Goal: Task Accomplishment & Management: Manage account settings

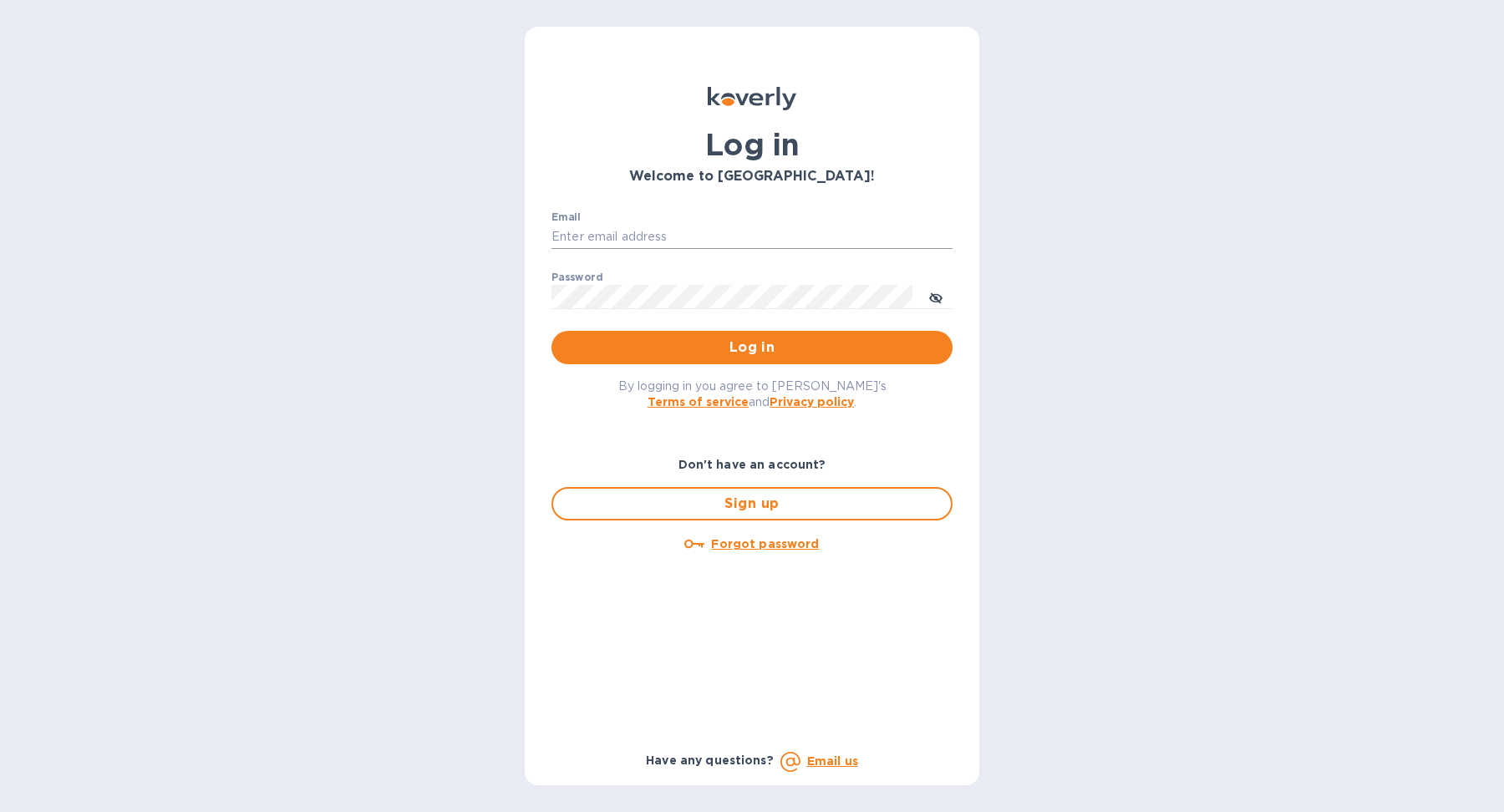
click at [784, 230] on input "Email" at bounding box center [752, 237] width 401 height 25
type input "[EMAIL_ADDRESS][DOMAIN_NAME]"
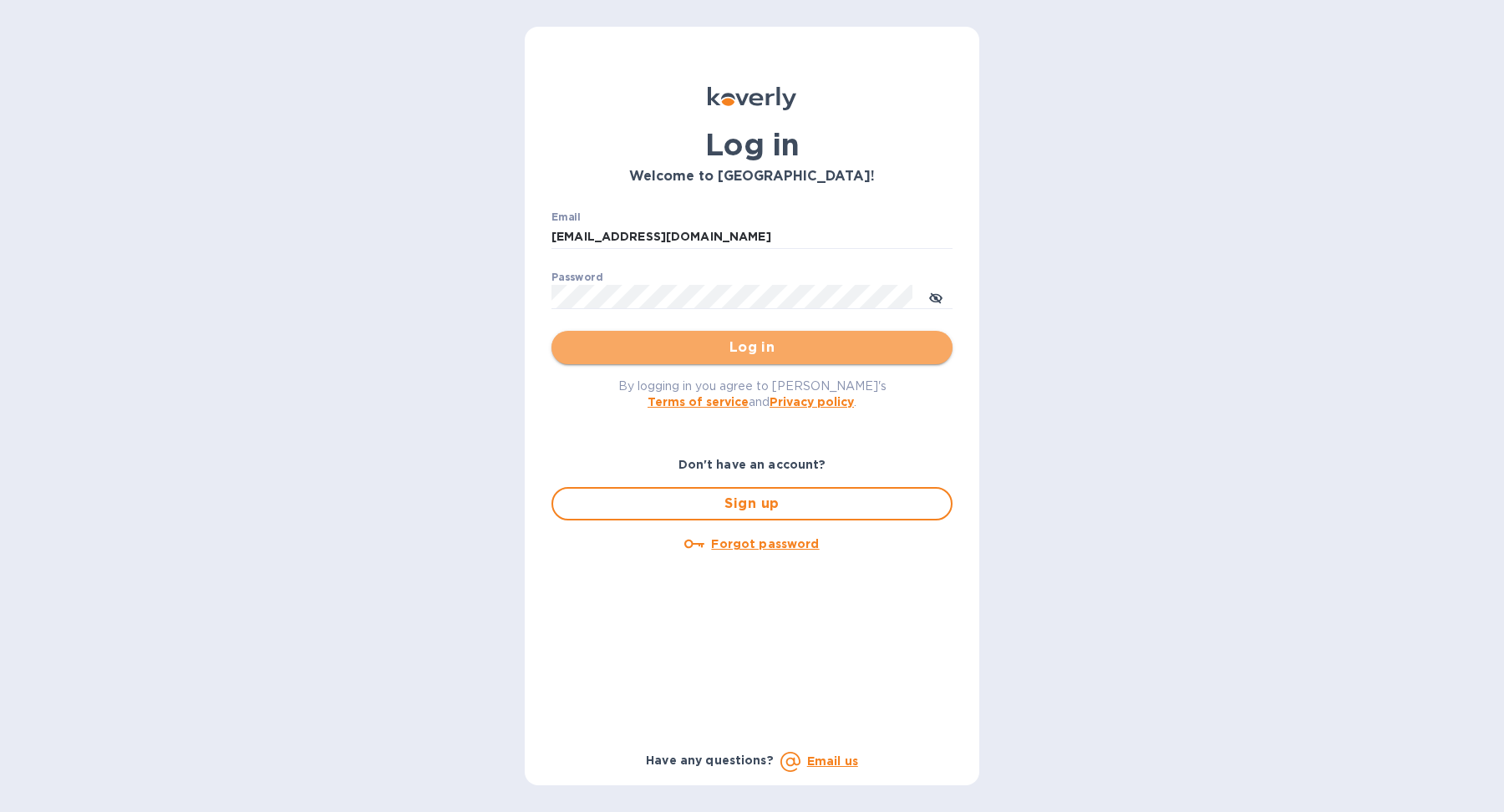
click at [760, 351] on span "Log in" at bounding box center [751, 347] width 374 height 20
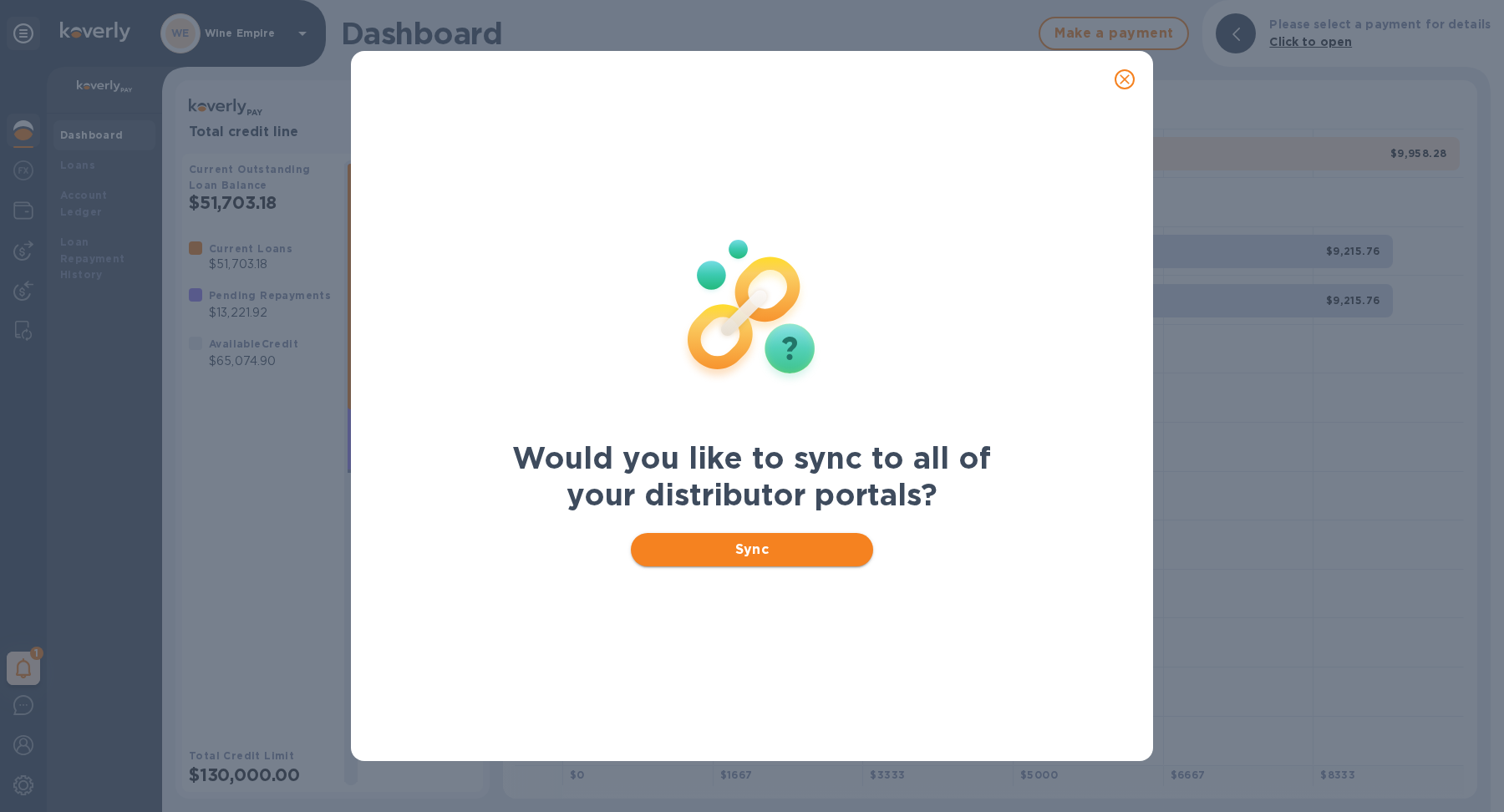
click at [790, 542] on span "Sync" at bounding box center [752, 549] width 217 height 20
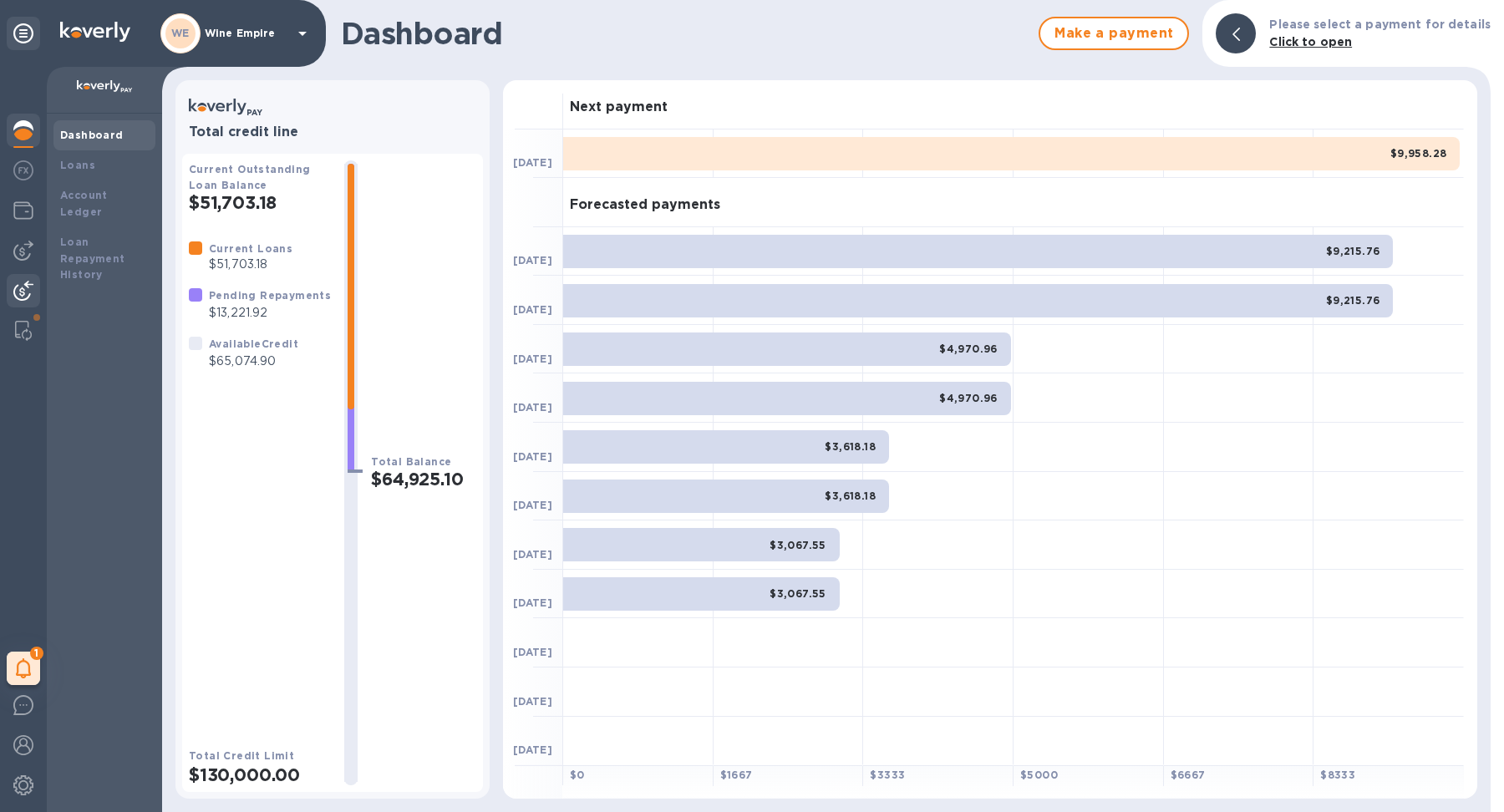
click at [28, 277] on div at bounding box center [23, 292] width 34 height 37
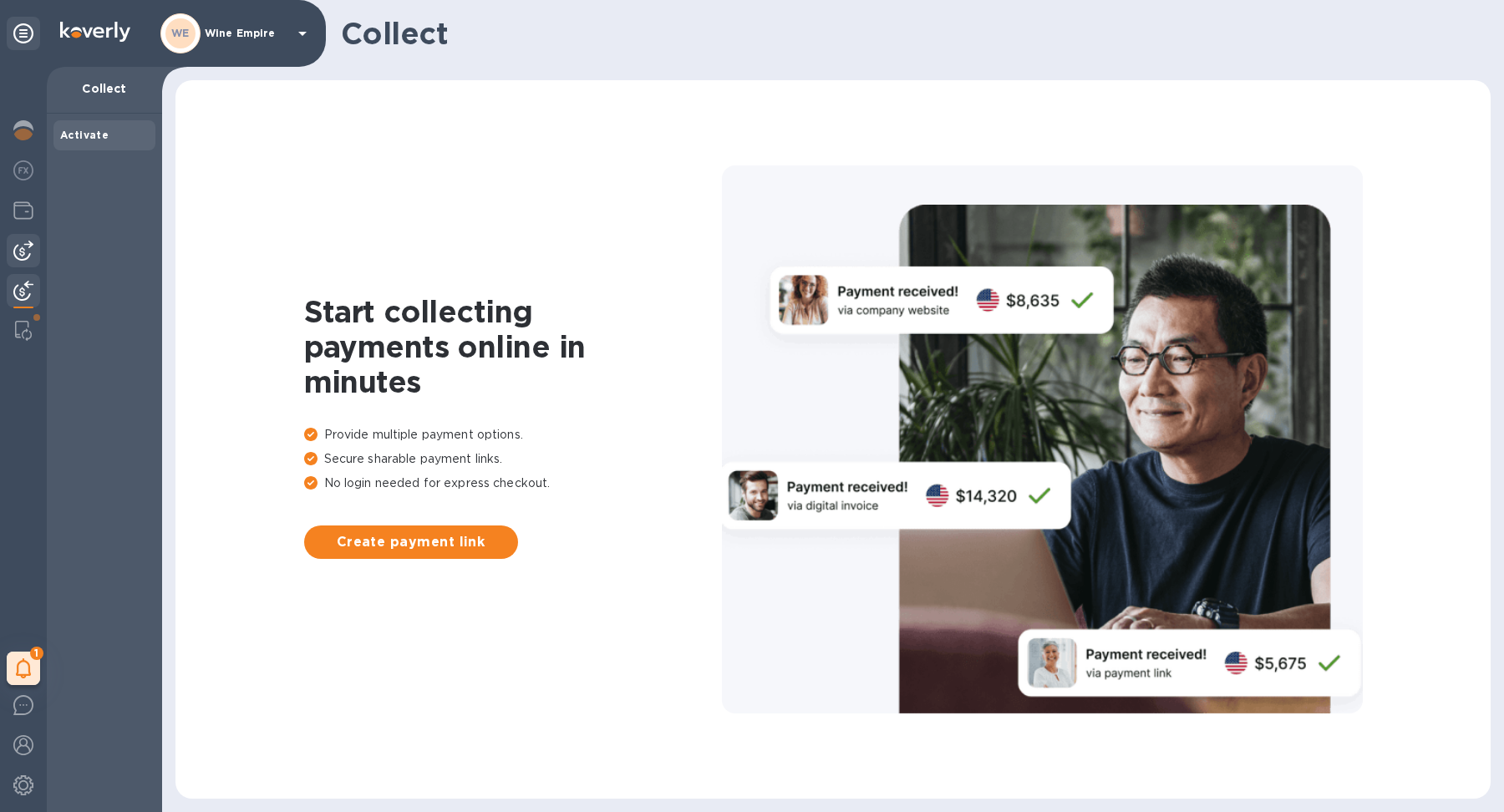
click at [24, 256] on img at bounding box center [23, 250] width 20 height 20
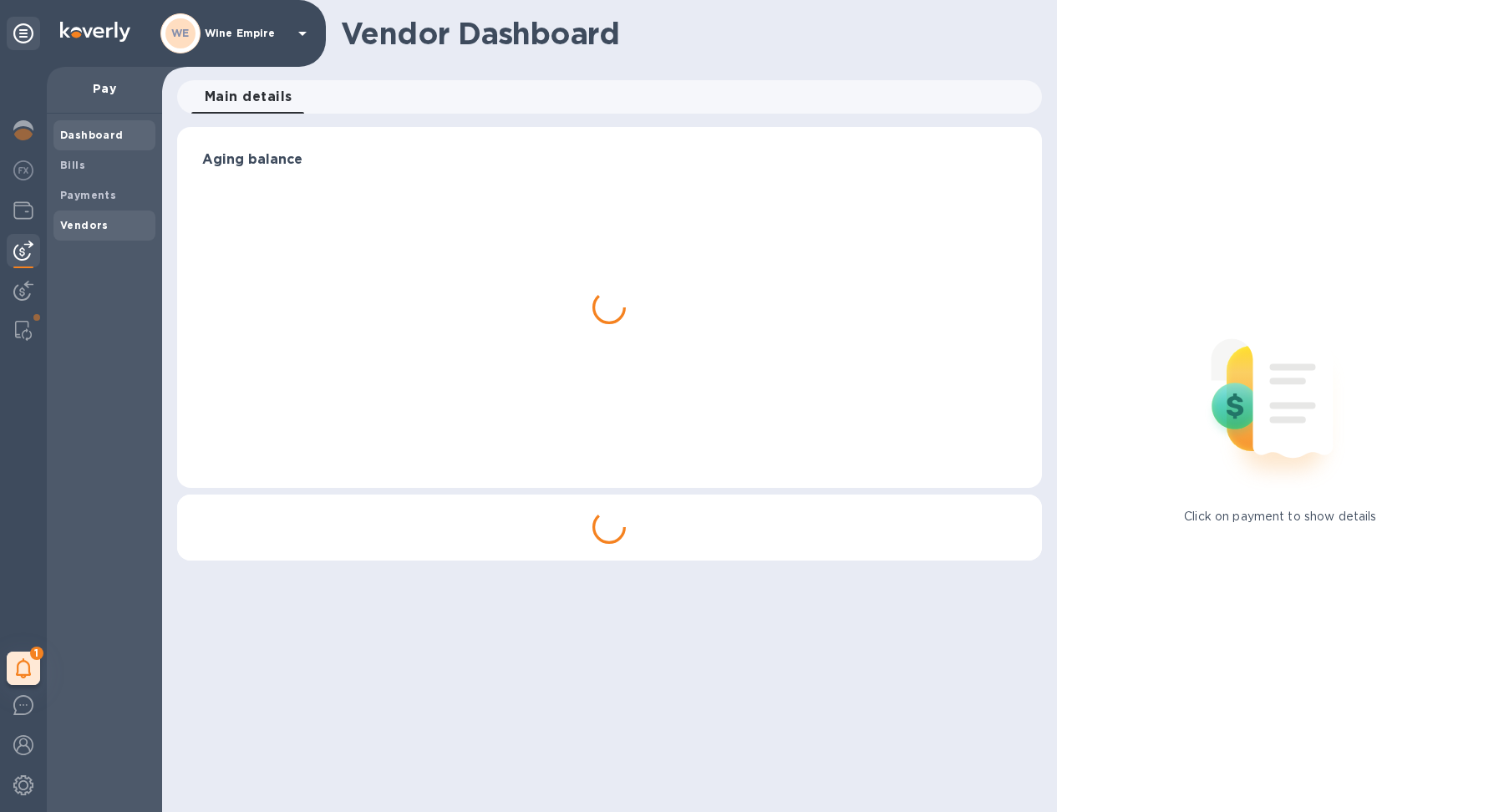
click at [90, 226] on b "Vendors" at bounding box center [84, 224] width 49 height 12
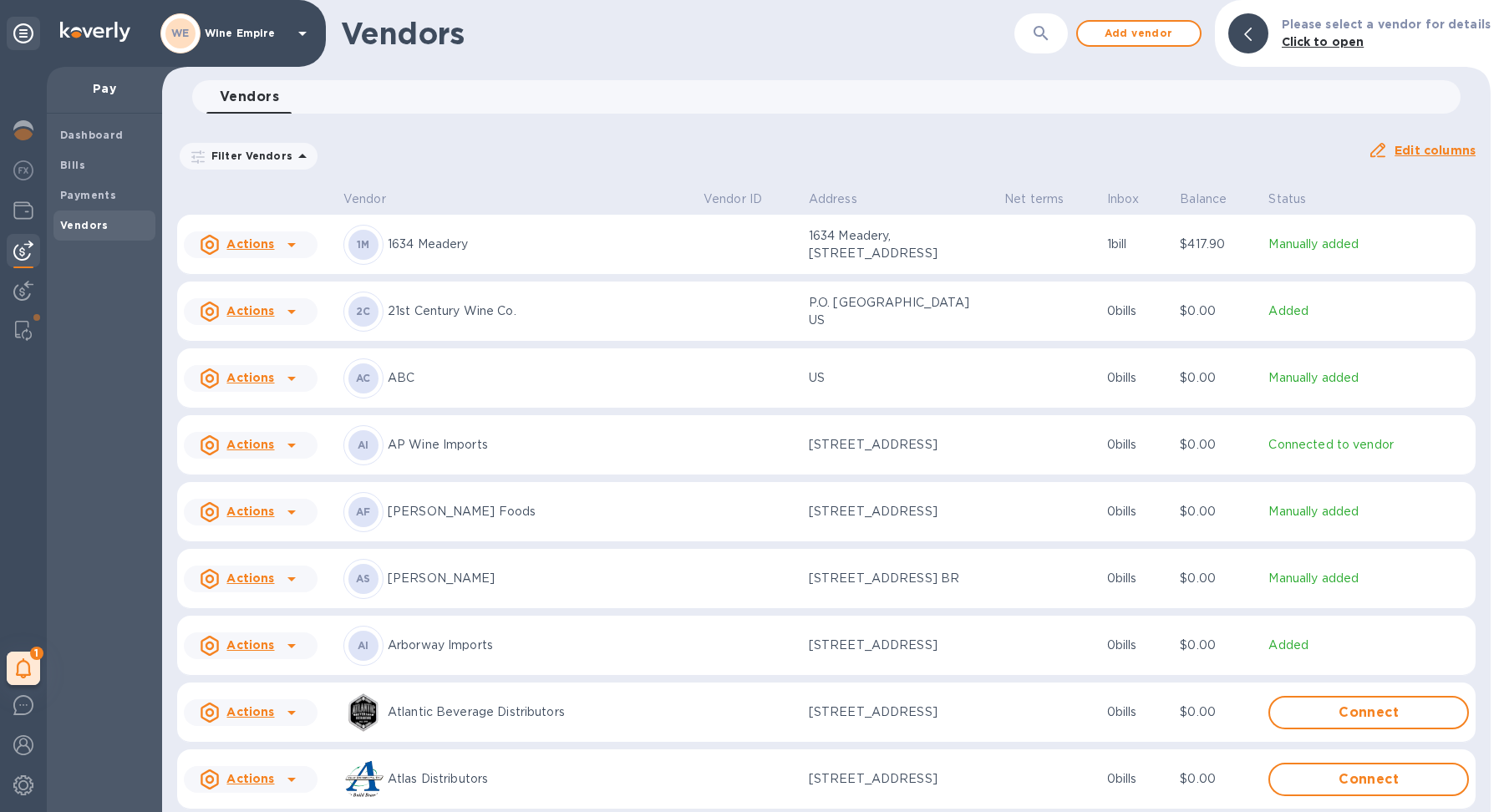
click at [1047, 37] on icon "button" at bounding box center [1040, 33] width 14 height 14
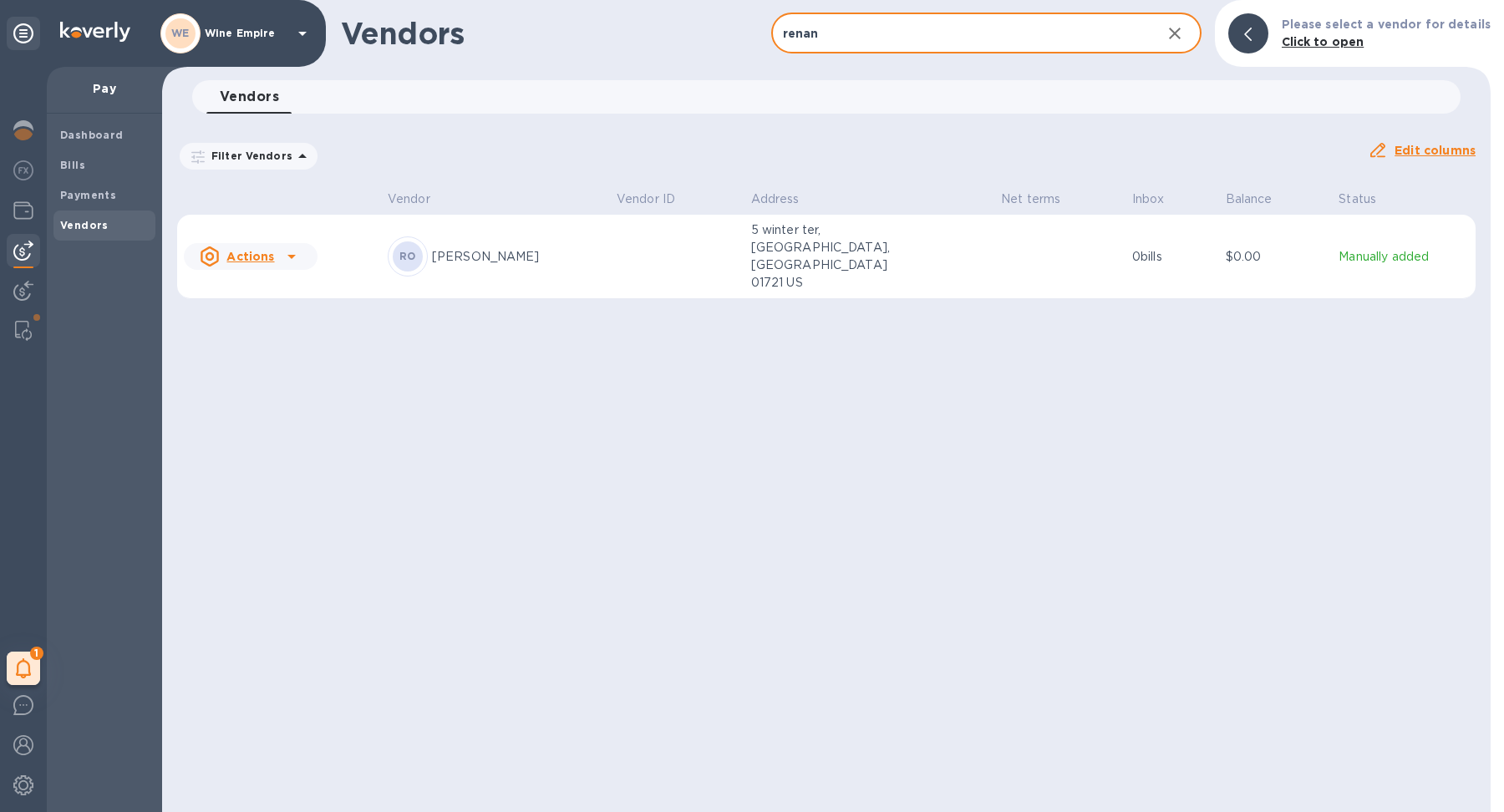
type input "renan"
click at [594, 248] on p "[PERSON_NAME]" at bounding box center [518, 257] width 172 height 18
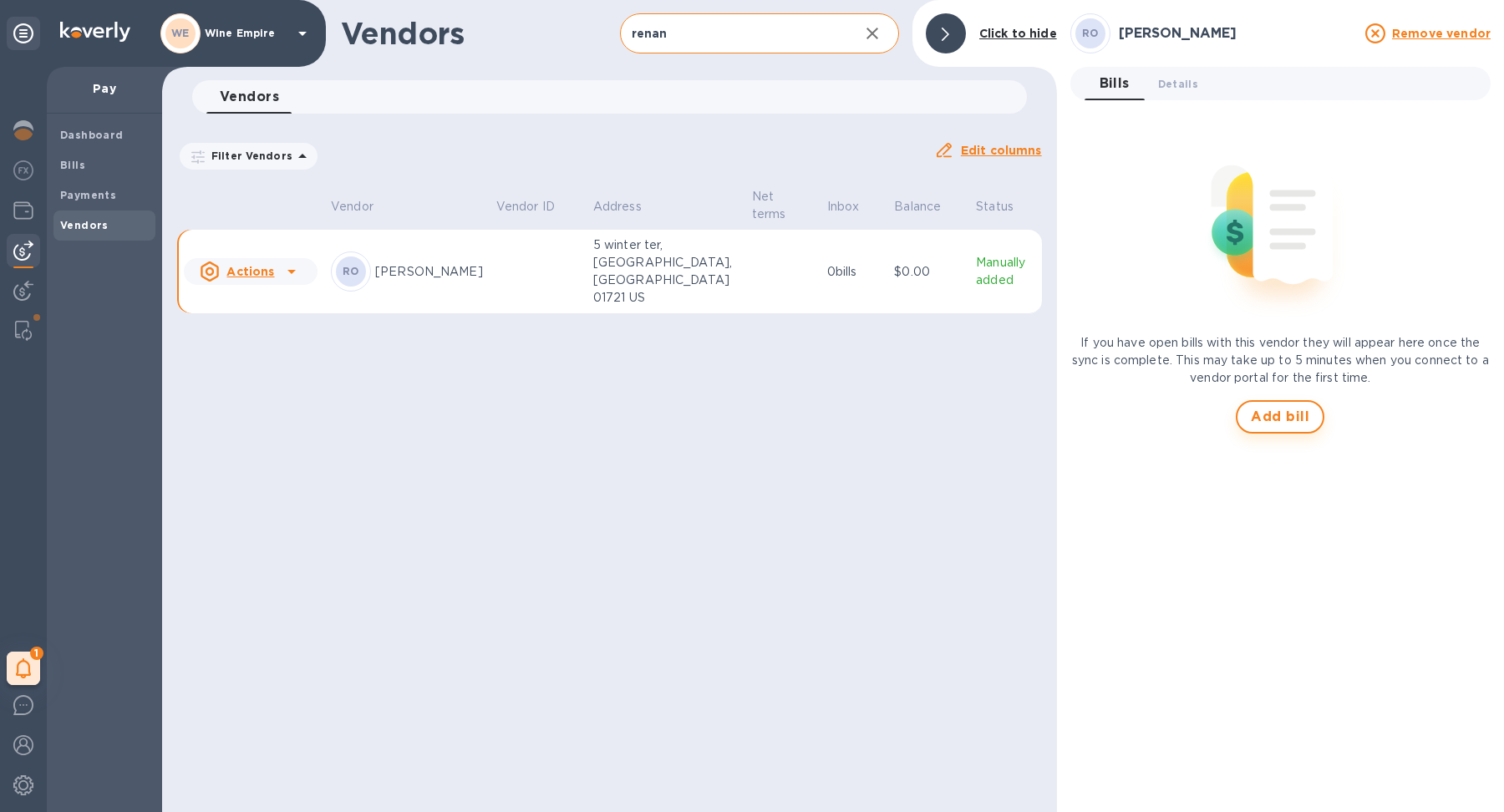
click at [1262, 419] on span "Add bill" at bounding box center [1280, 416] width 58 height 20
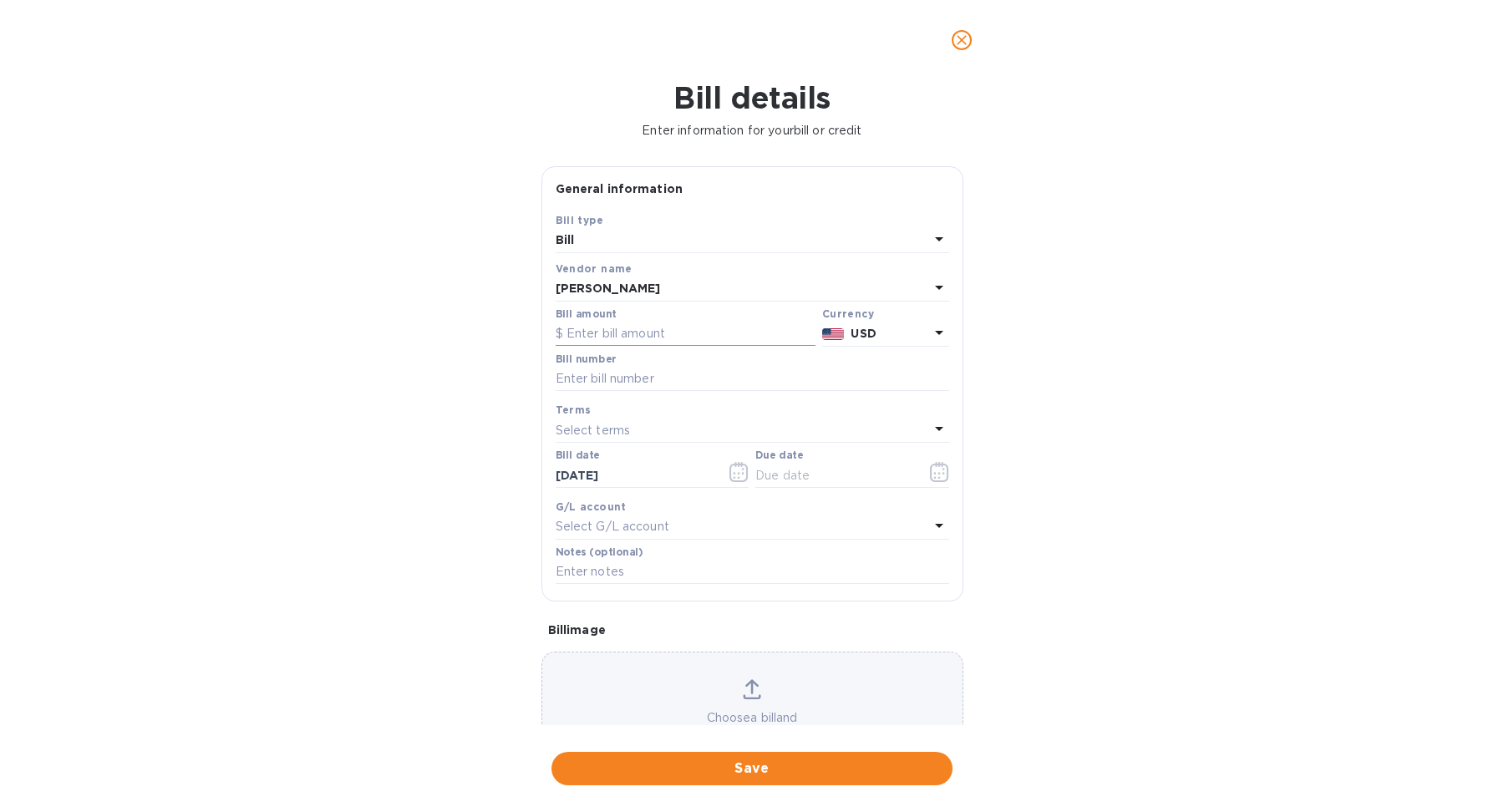
click at [650, 338] on input "text" at bounding box center [685, 334] width 260 height 25
type input "9,000"
click at [658, 379] on input "text" at bounding box center [753, 379] width 394 height 25
type input "O"
type input "[DATE]"
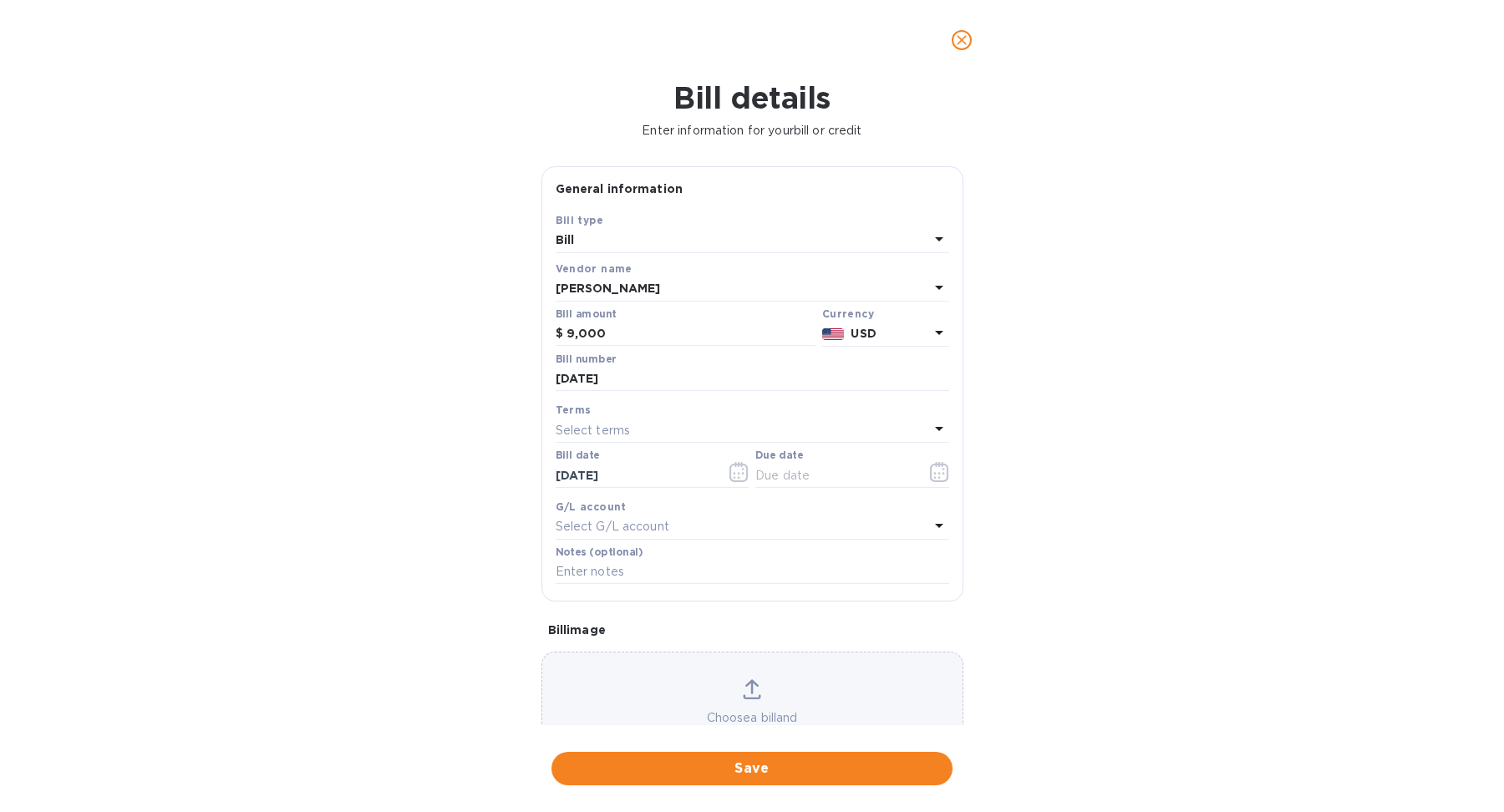
click at [701, 529] on div "Select G/L account" at bounding box center [743, 527] width 373 height 23
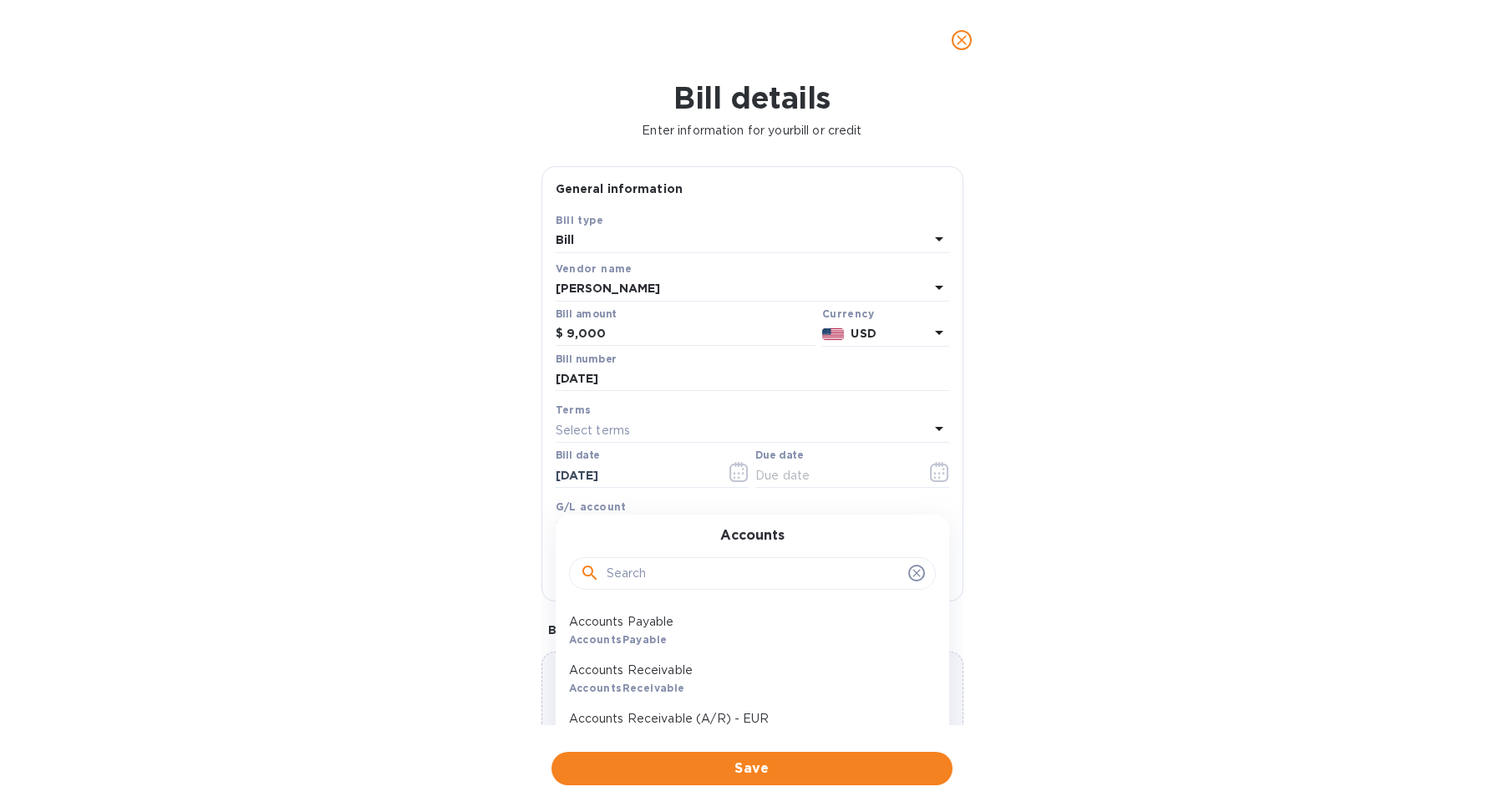
click at [691, 575] on input "text" at bounding box center [754, 574] width 295 height 25
type input "indep"
click at [682, 622] on p "Independent Contractor" at bounding box center [745, 622] width 353 height 18
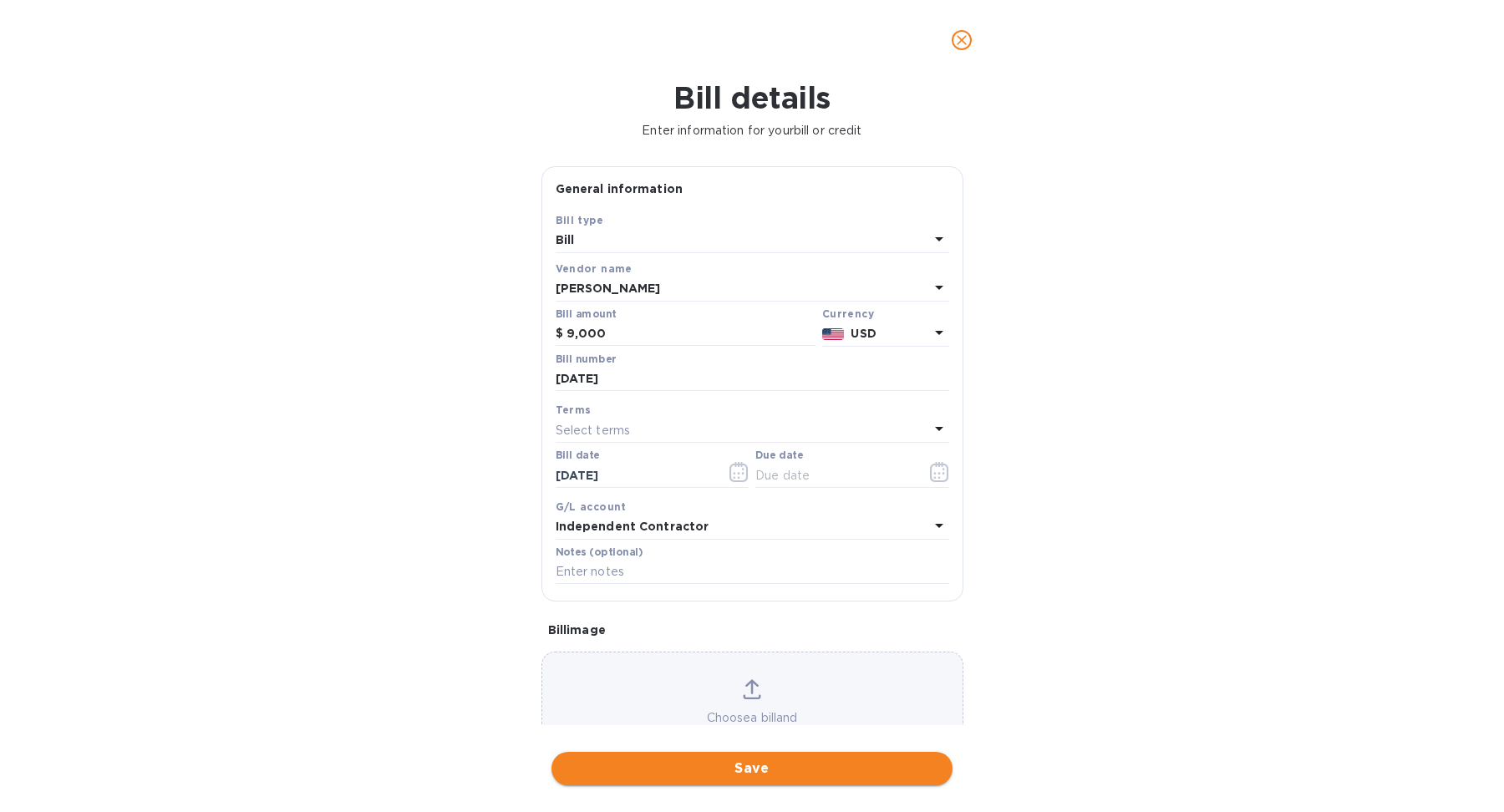
click at [768, 770] on span "Save" at bounding box center [751, 768] width 374 height 20
click at [935, 472] on icon "button" at bounding box center [940, 472] width 19 height 20
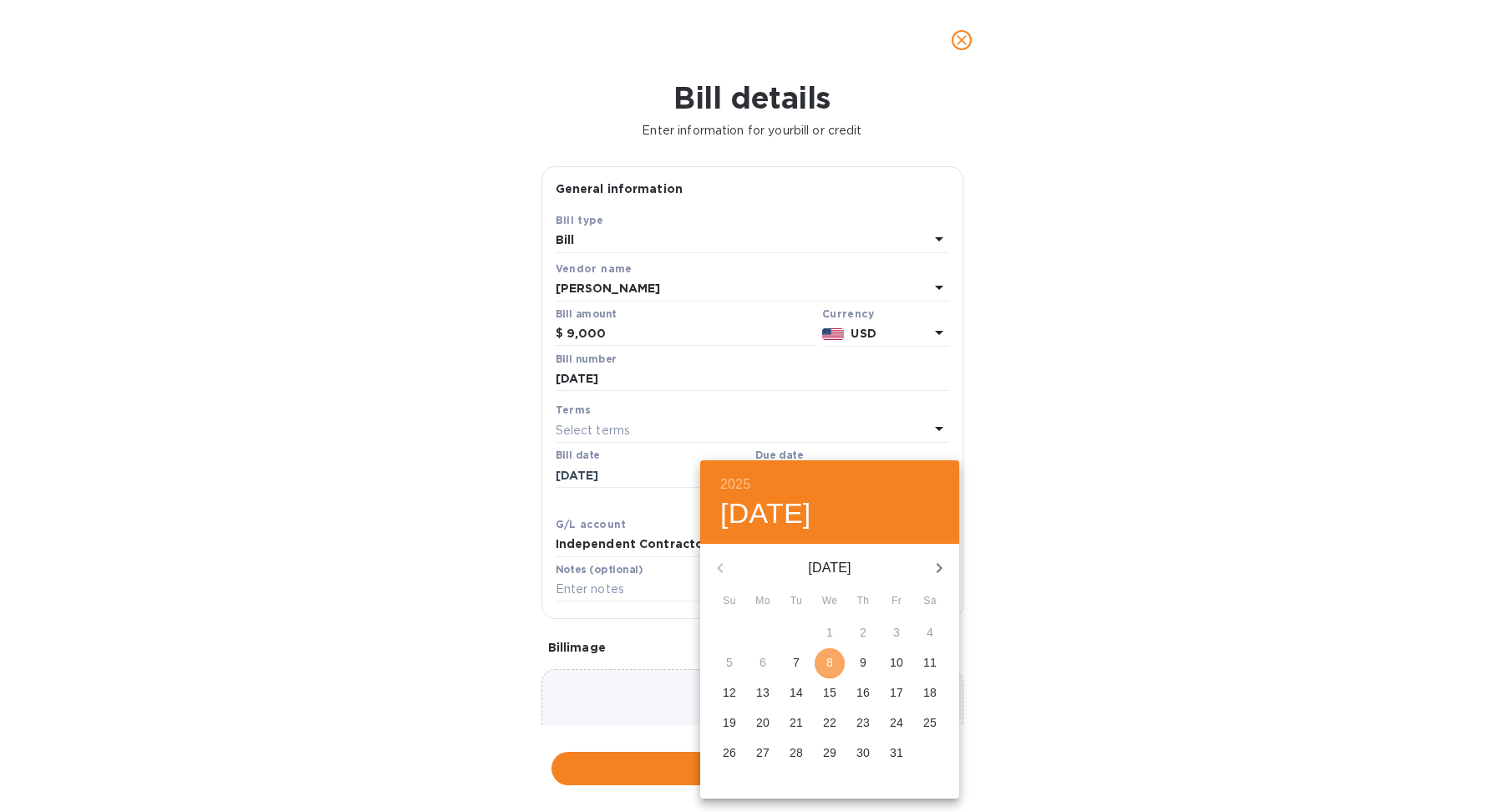
click at [829, 663] on p "8" at bounding box center [829, 663] width 7 height 17
type input "[DATE]"
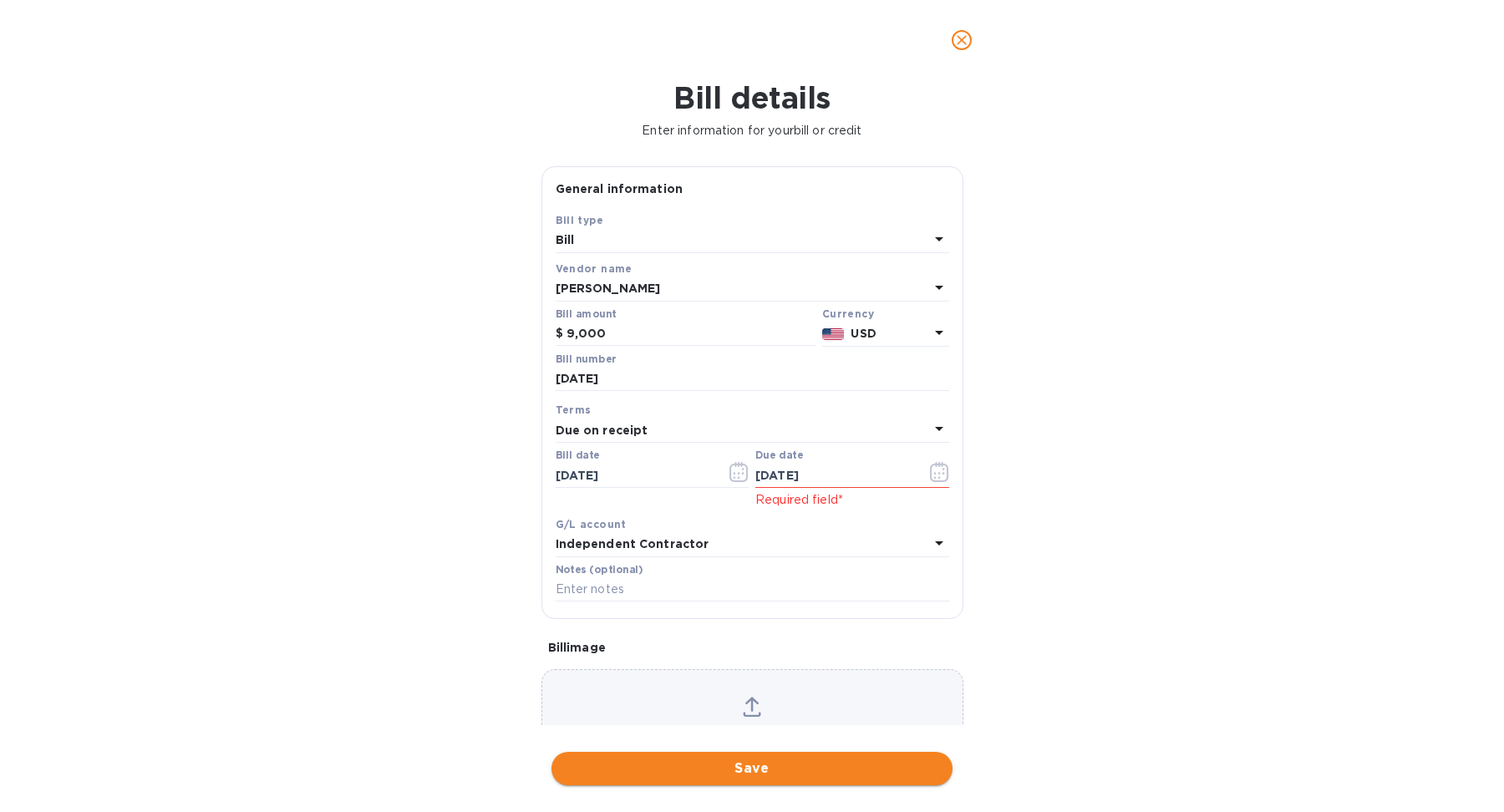
click at [791, 759] on span "Save" at bounding box center [751, 768] width 374 height 20
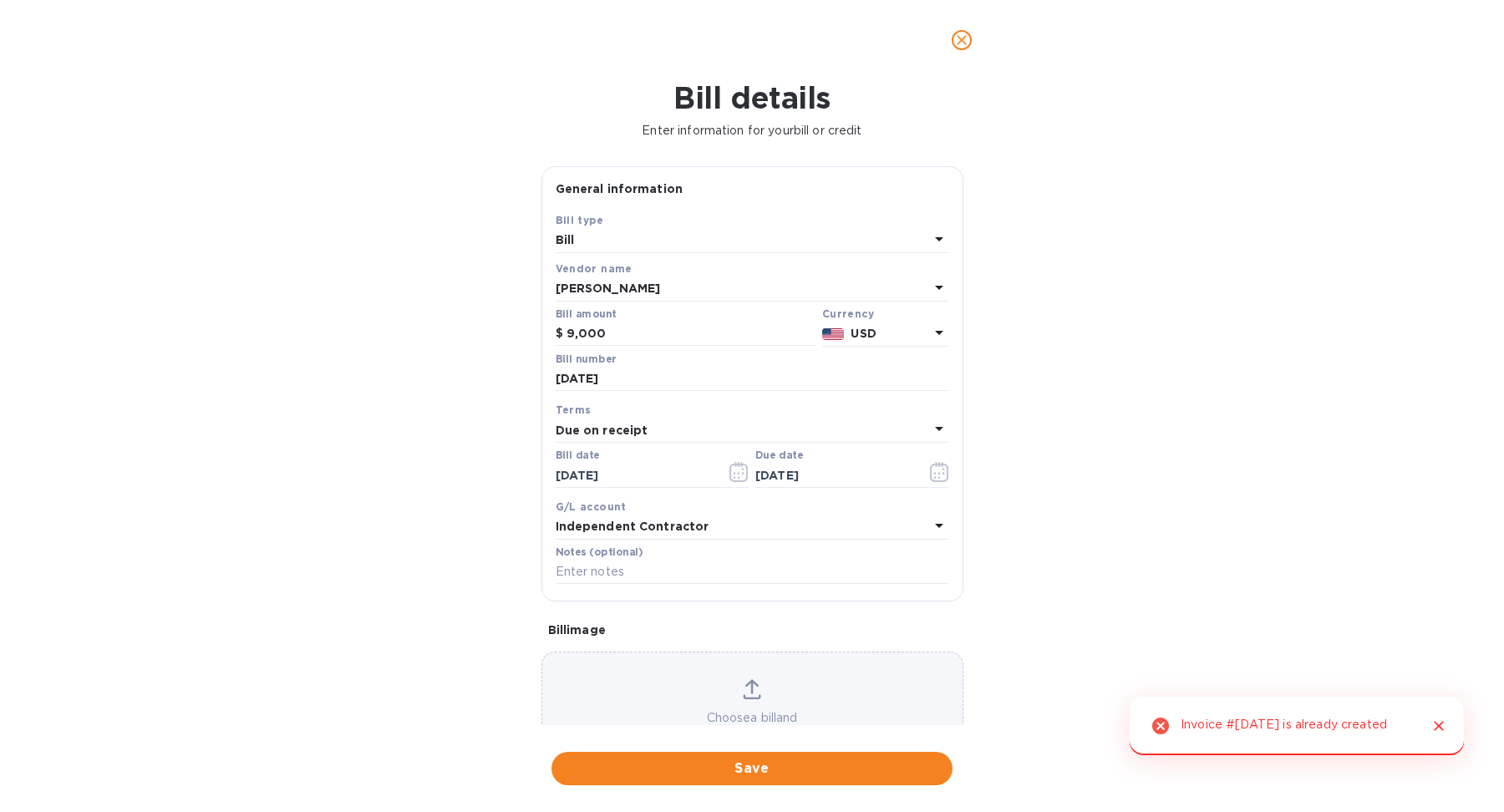
click at [962, 54] on button "close" at bounding box center [961, 39] width 40 height 40
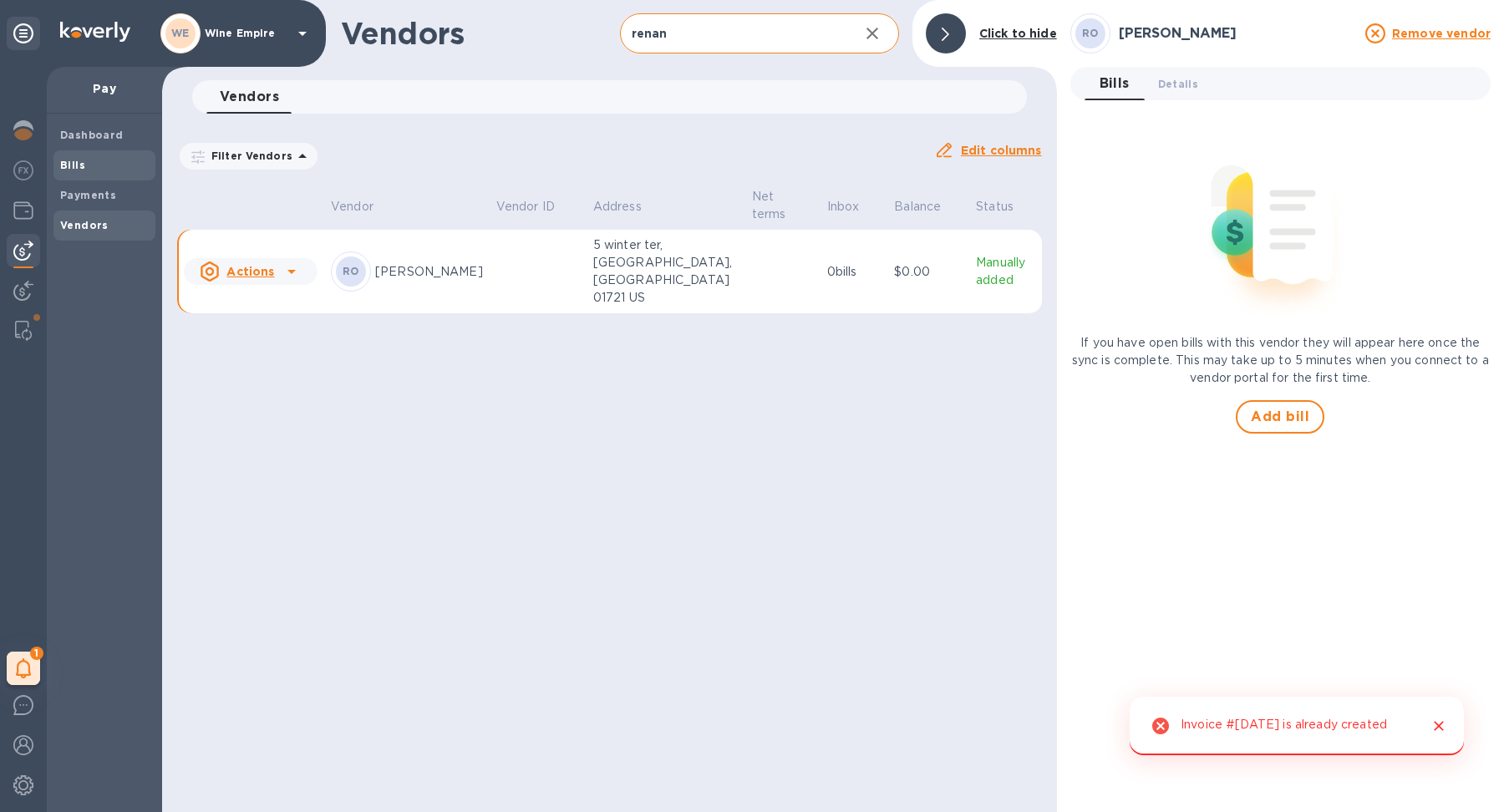
click at [88, 169] on span "Bills" at bounding box center [104, 166] width 88 height 17
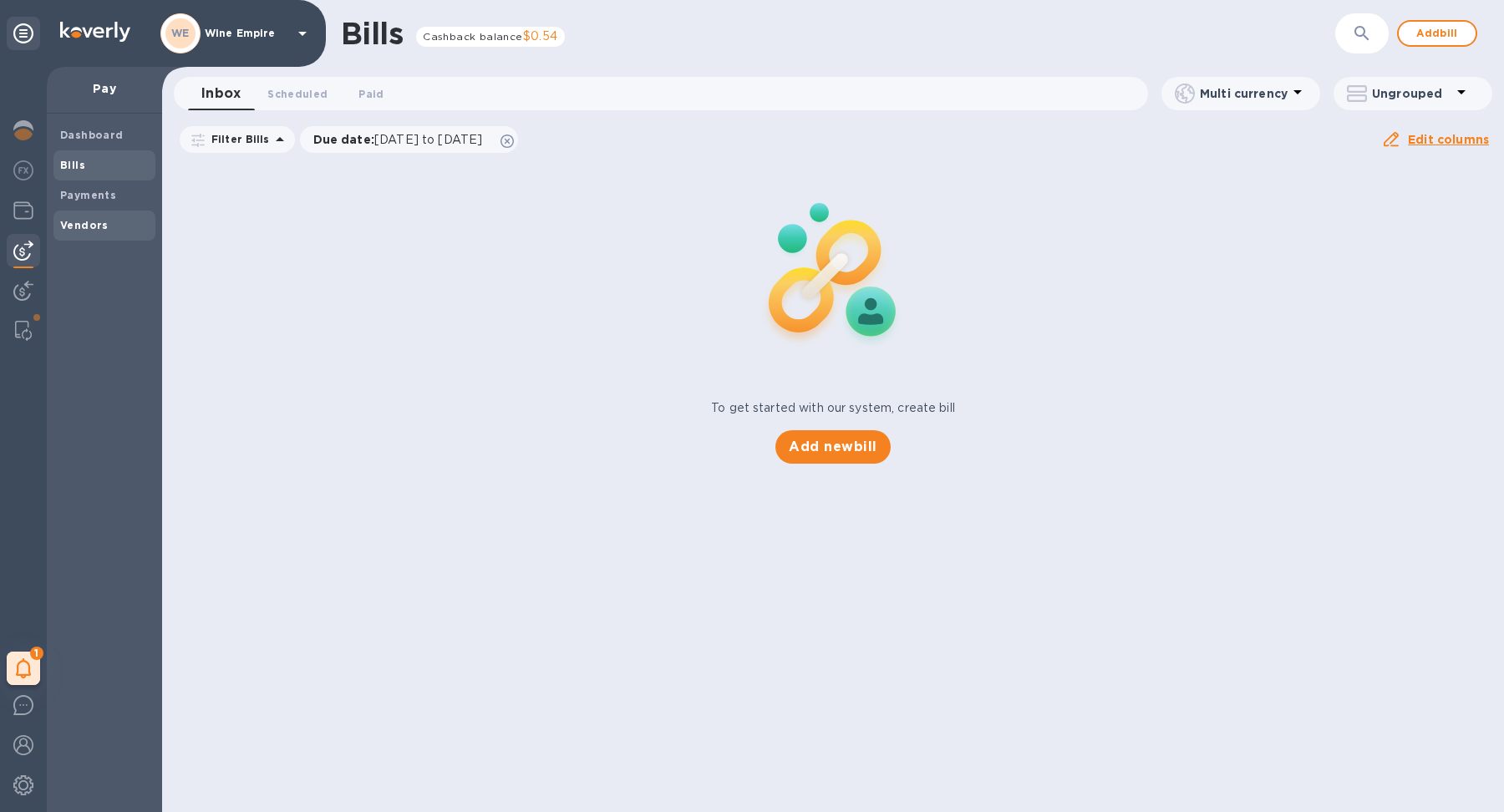
click at [102, 229] on b "Vendors" at bounding box center [84, 224] width 49 height 12
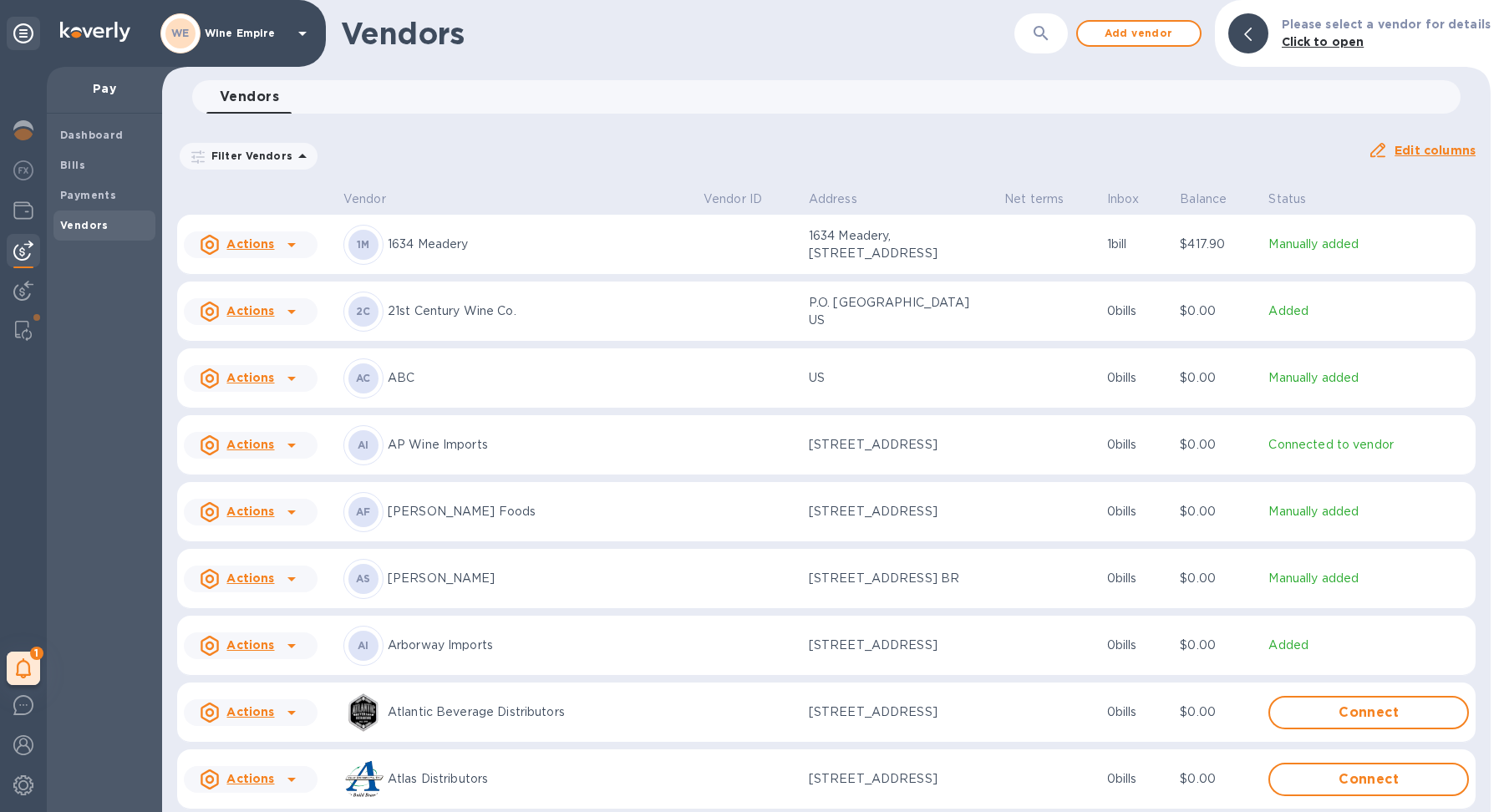
click at [1051, 37] on icon "button" at bounding box center [1040, 33] width 20 height 20
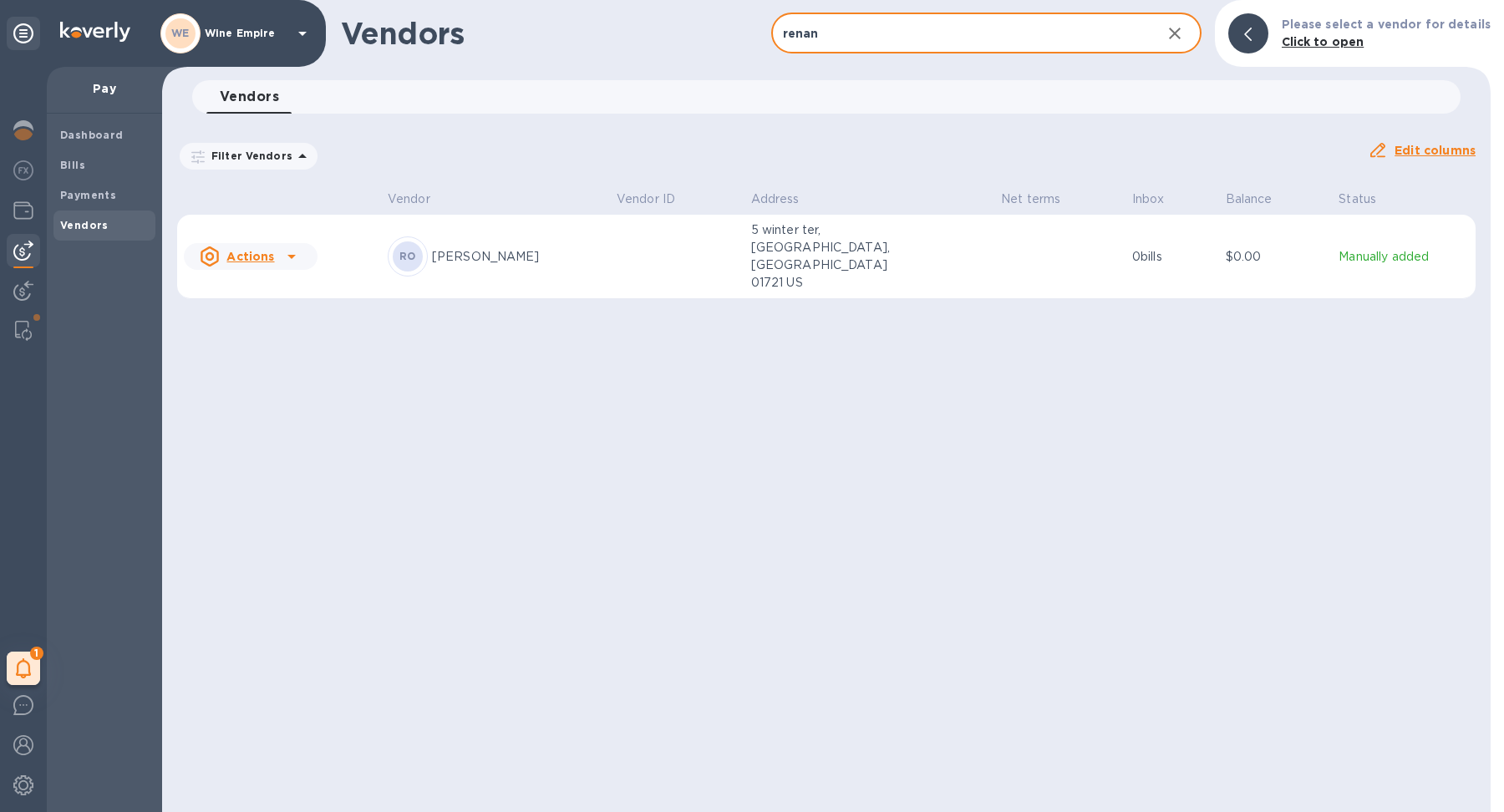
type input "renan"
click at [1004, 240] on td at bounding box center [1060, 257] width 131 height 84
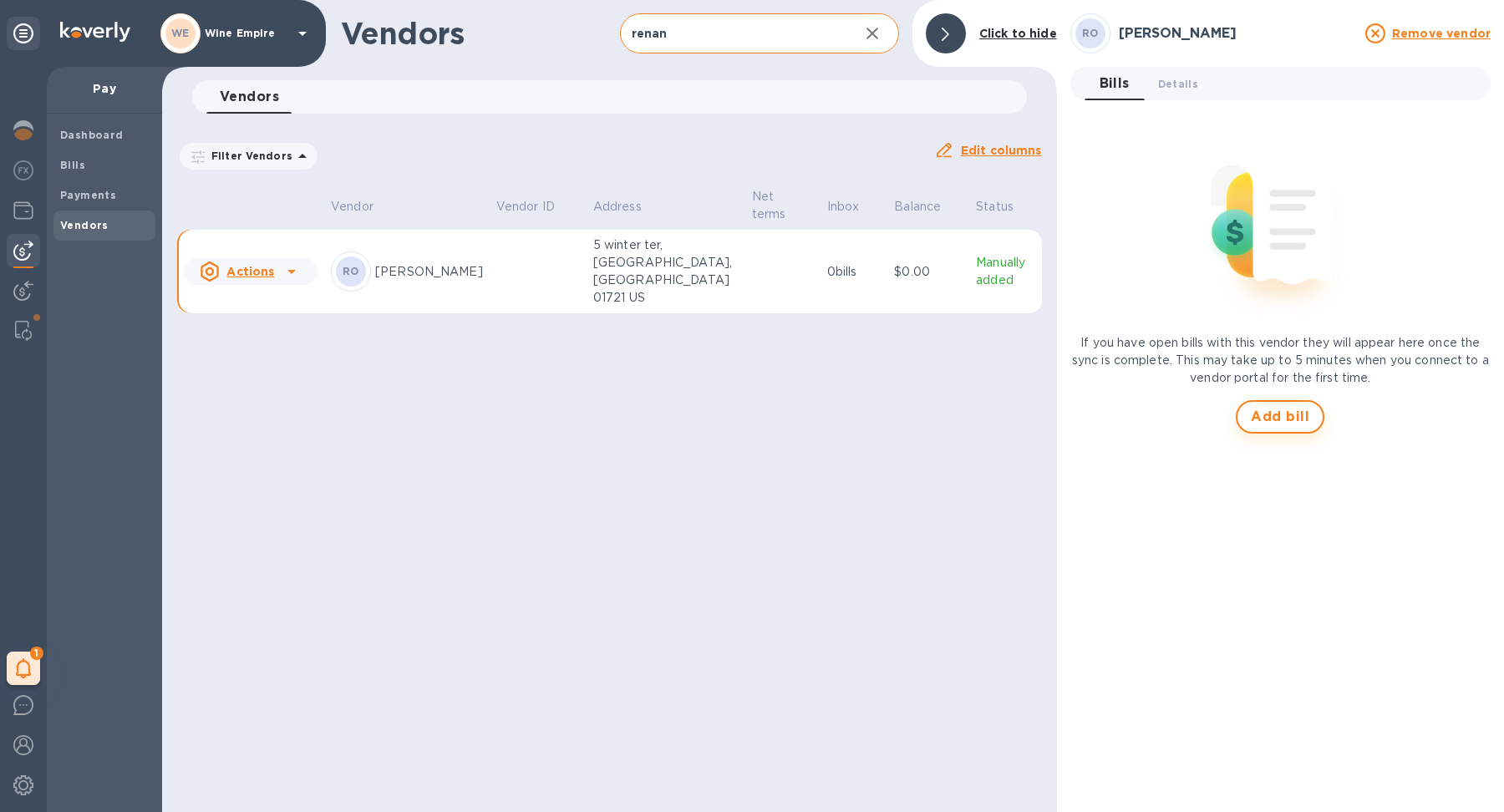
click at [1273, 414] on span "Add bill" at bounding box center [1280, 416] width 58 height 20
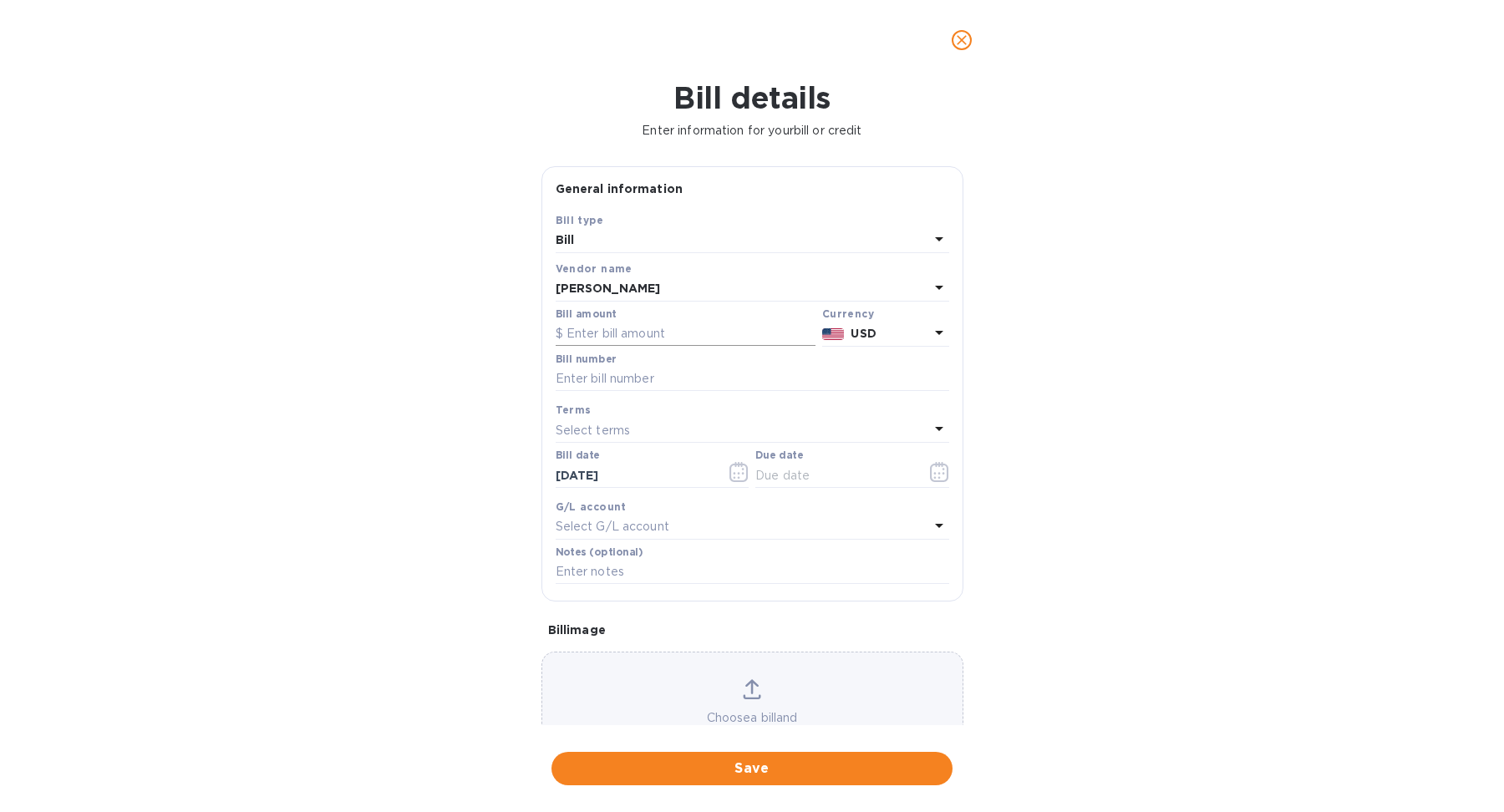
click at [674, 328] on input "text" at bounding box center [685, 334] width 260 height 25
type input "9,000"
click at [670, 391] on div at bounding box center [753, 393] width 394 height 4
click at [667, 383] on input "text" at bounding box center [753, 379] width 394 height 25
type input "S"
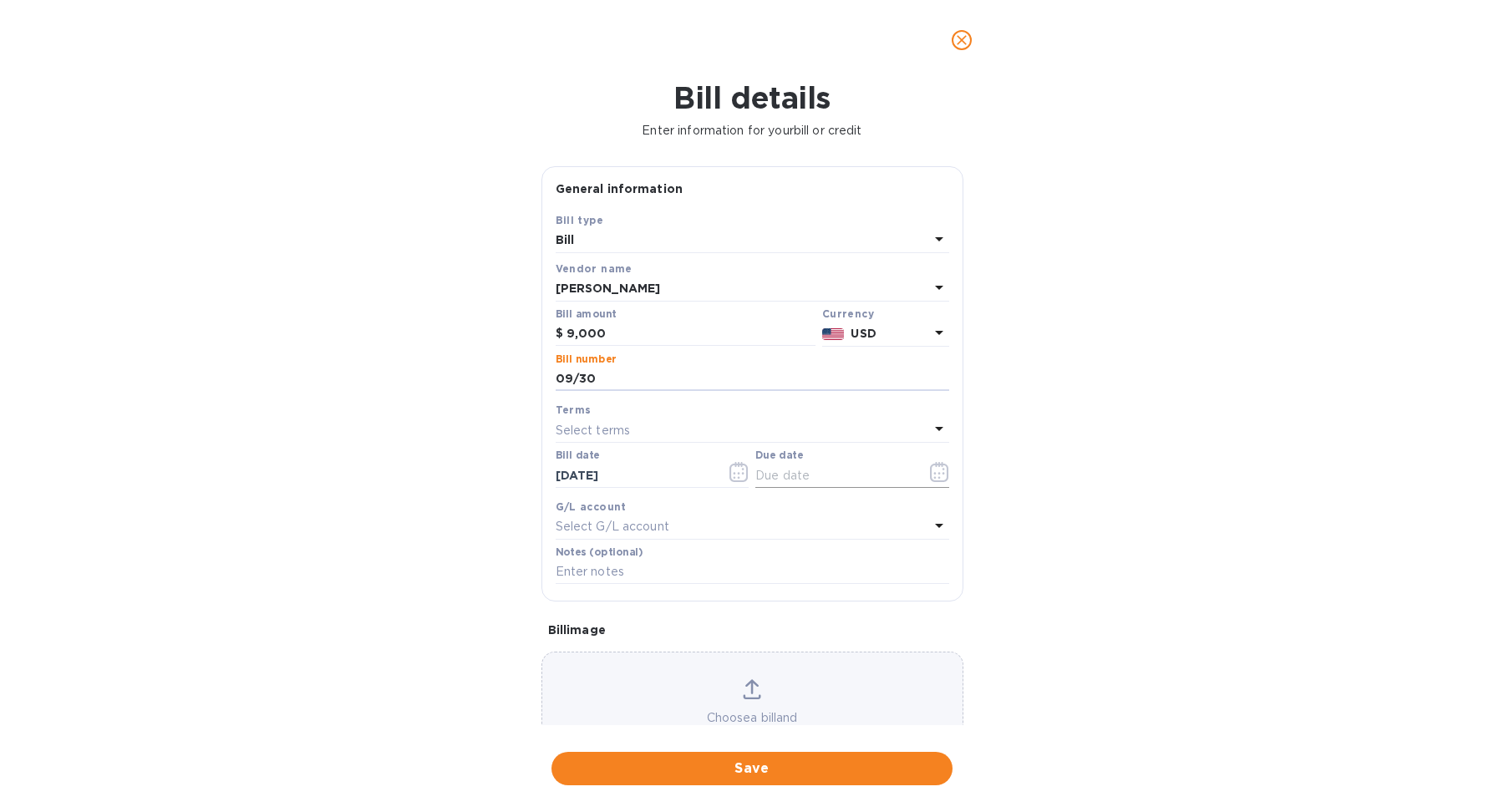
type input "09/30"
click at [930, 481] on icon "button" at bounding box center [940, 472] width 19 height 20
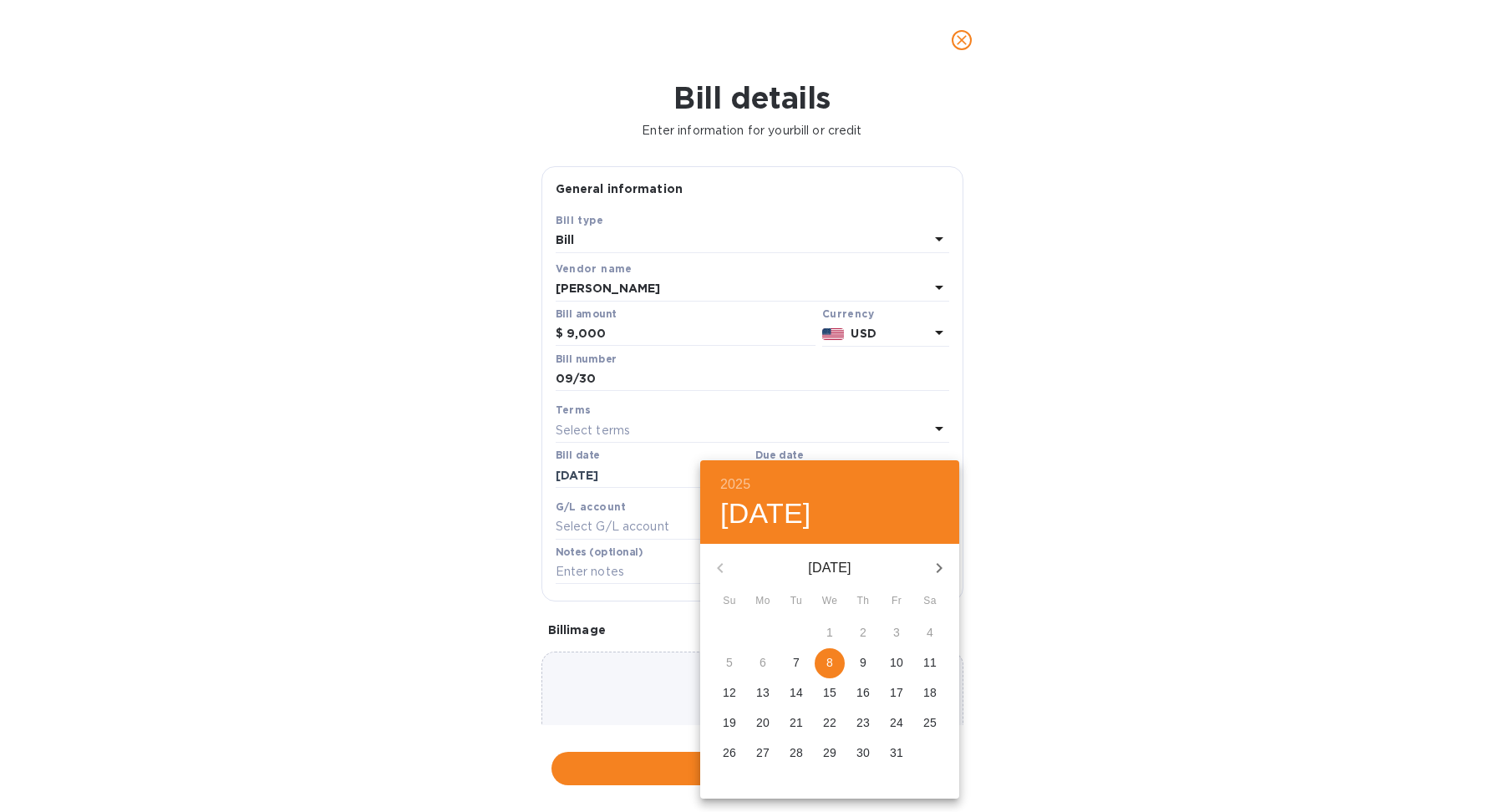
click at [826, 661] on p "8" at bounding box center [829, 663] width 7 height 17
type input "[DATE]"
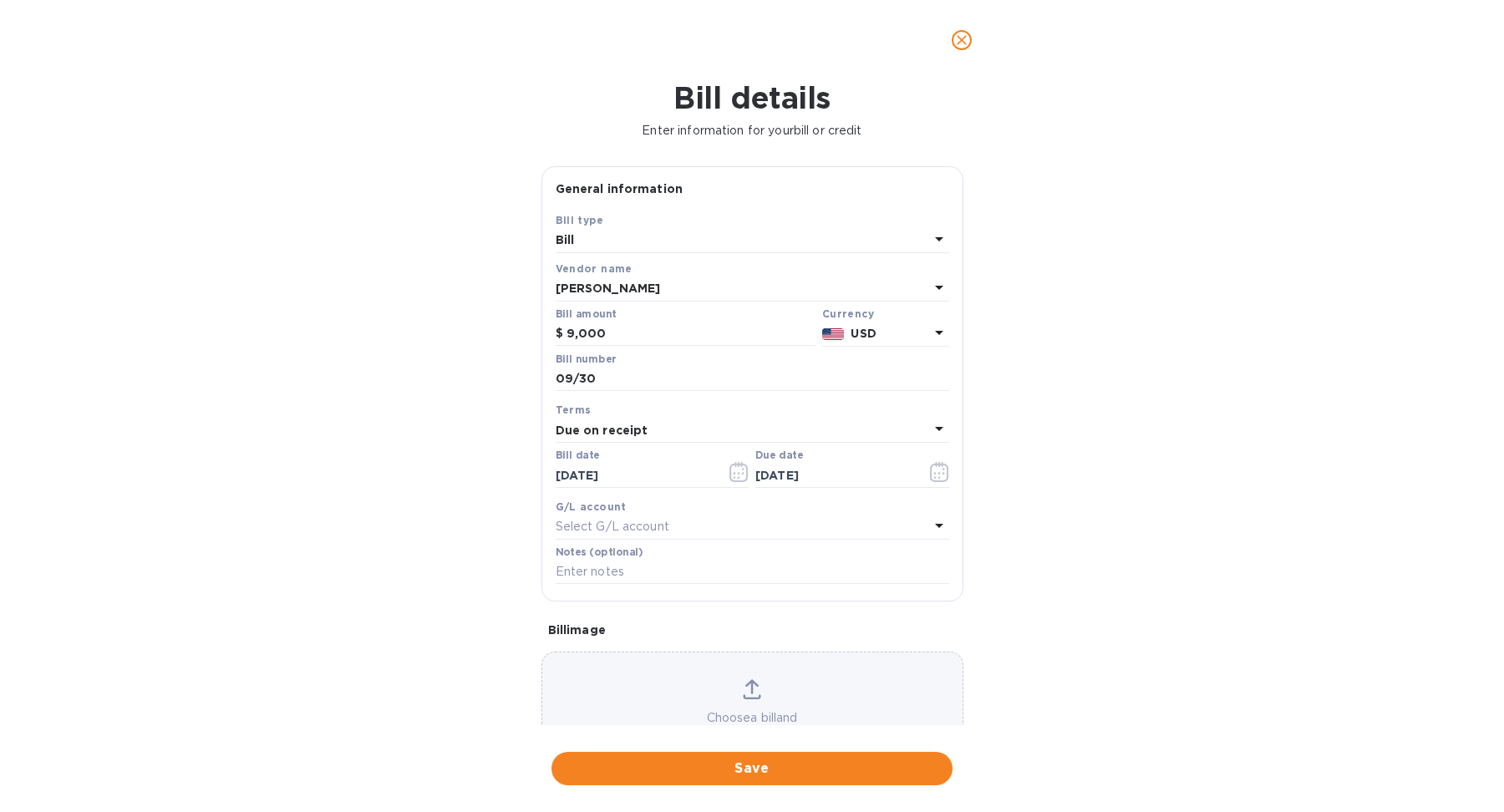
click at [694, 520] on div "Select G/L account" at bounding box center [743, 527] width 373 height 23
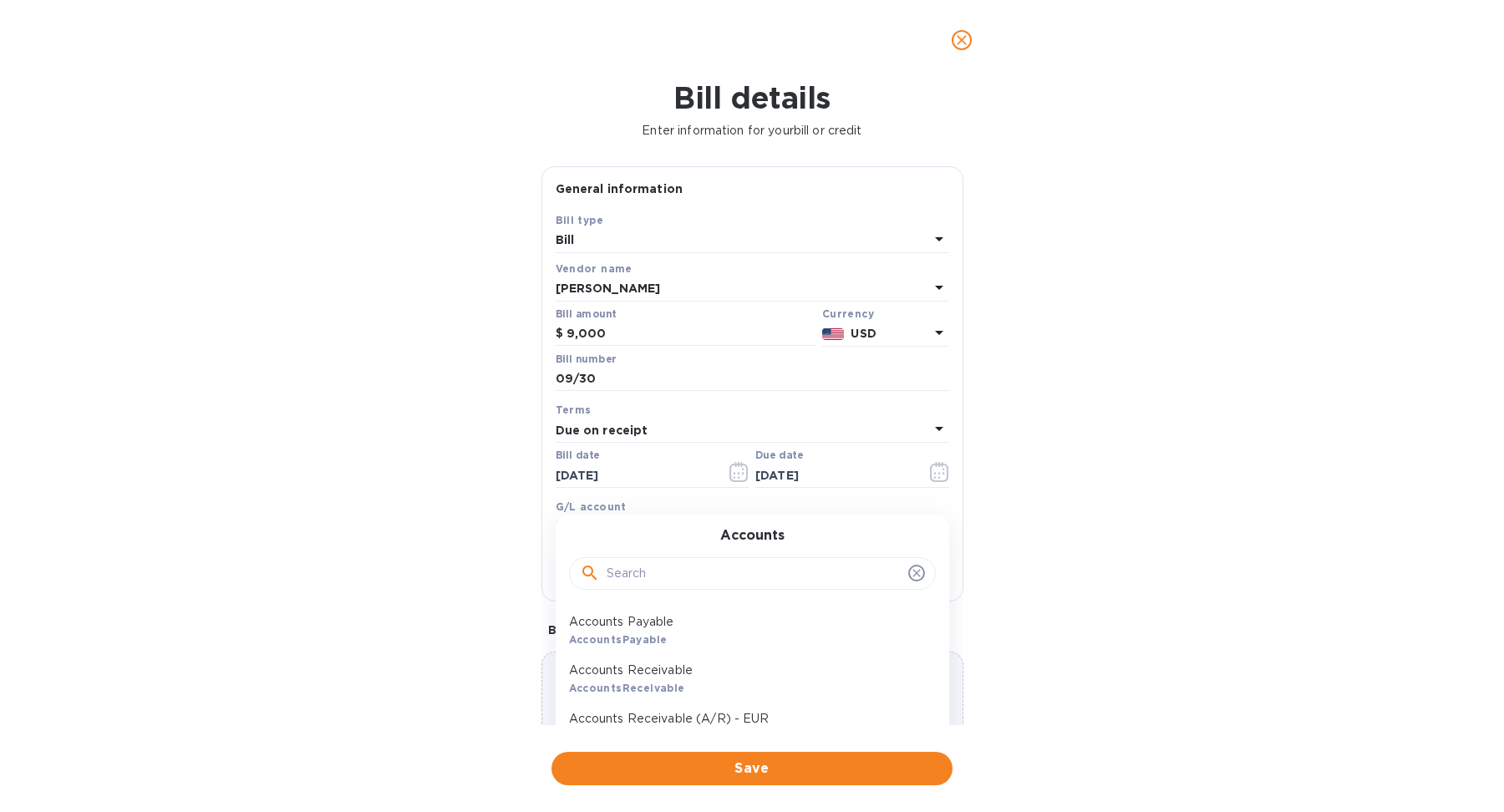
click at [671, 582] on input "text" at bounding box center [754, 574] width 295 height 25
type input "inde"
click at [663, 639] on div "Independent Contractor Account" at bounding box center [745, 631] width 367 height 49
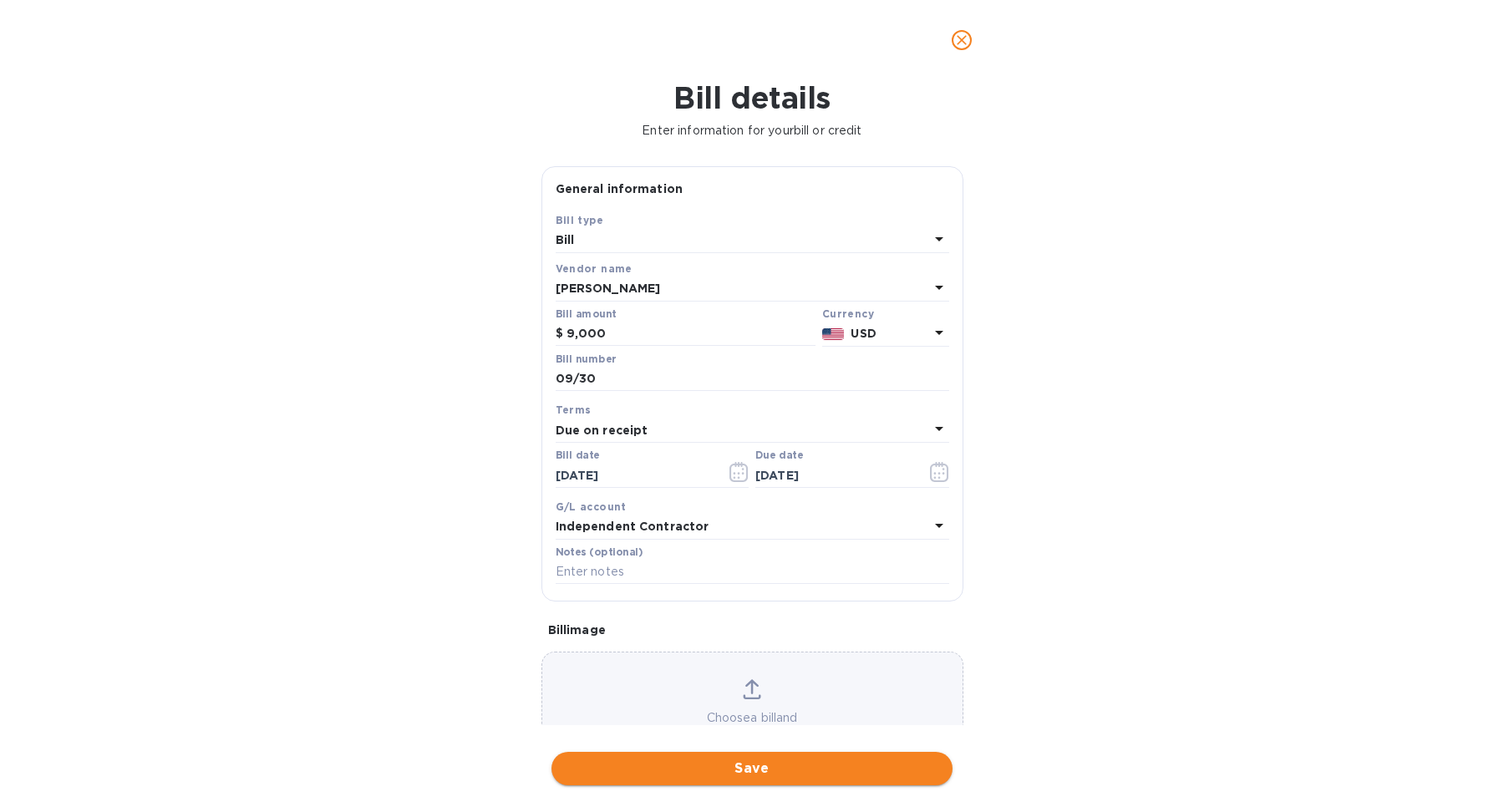
click at [713, 765] on span "Save" at bounding box center [751, 768] width 374 height 20
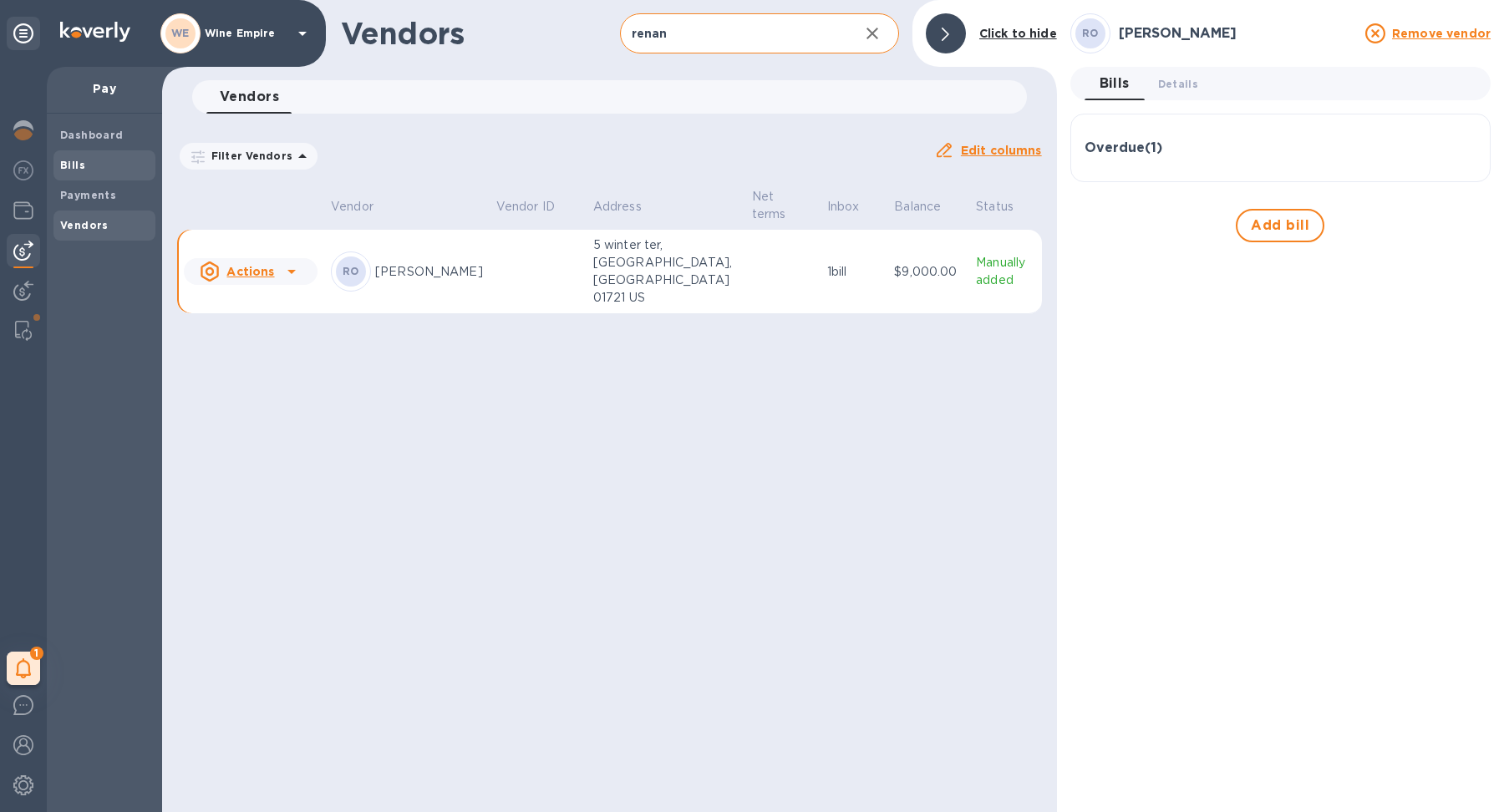
click at [92, 165] on span "Bills" at bounding box center [104, 166] width 88 height 17
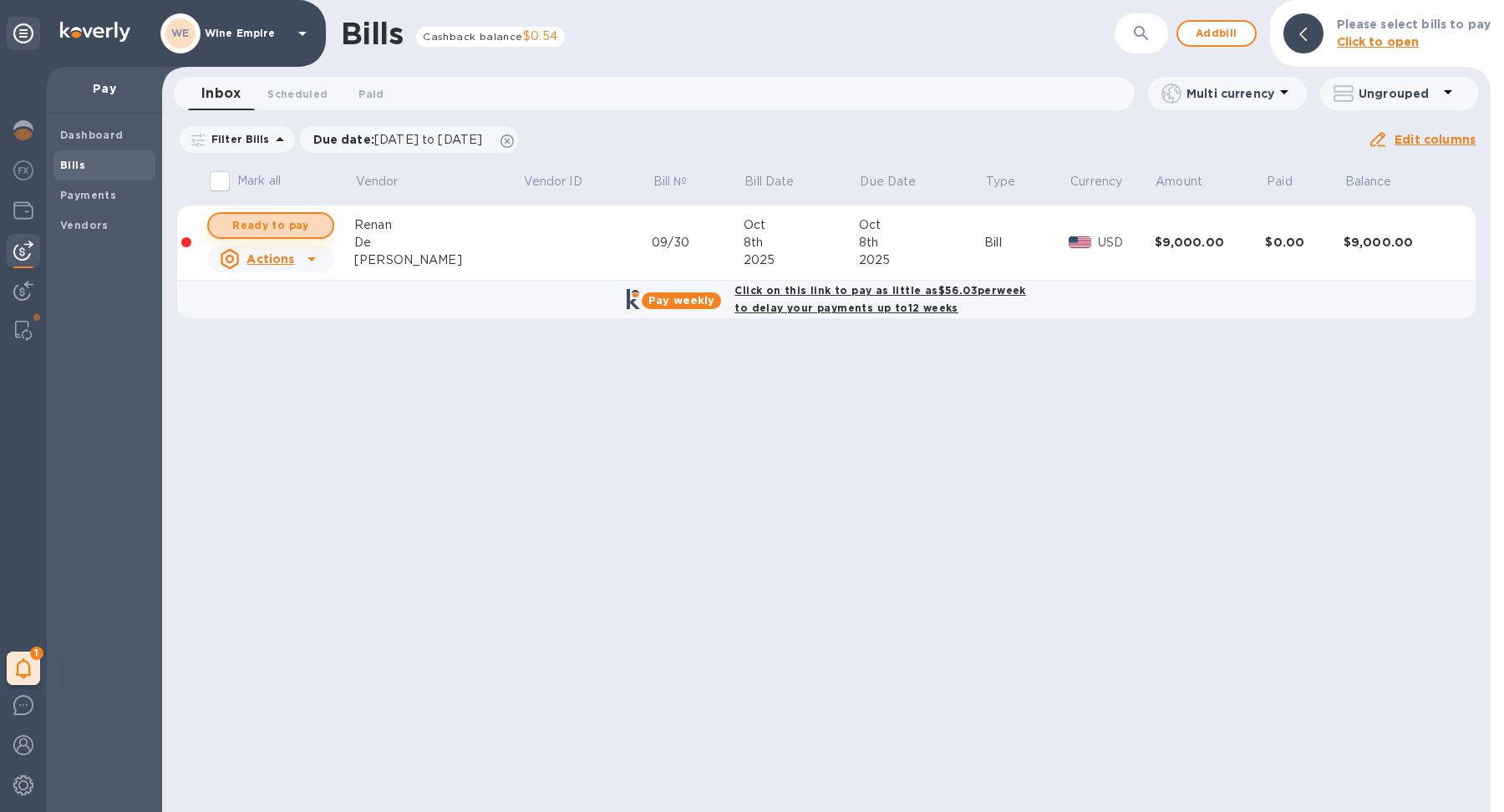
click at [310, 222] on span "Ready to pay" at bounding box center [270, 225] width 97 height 20
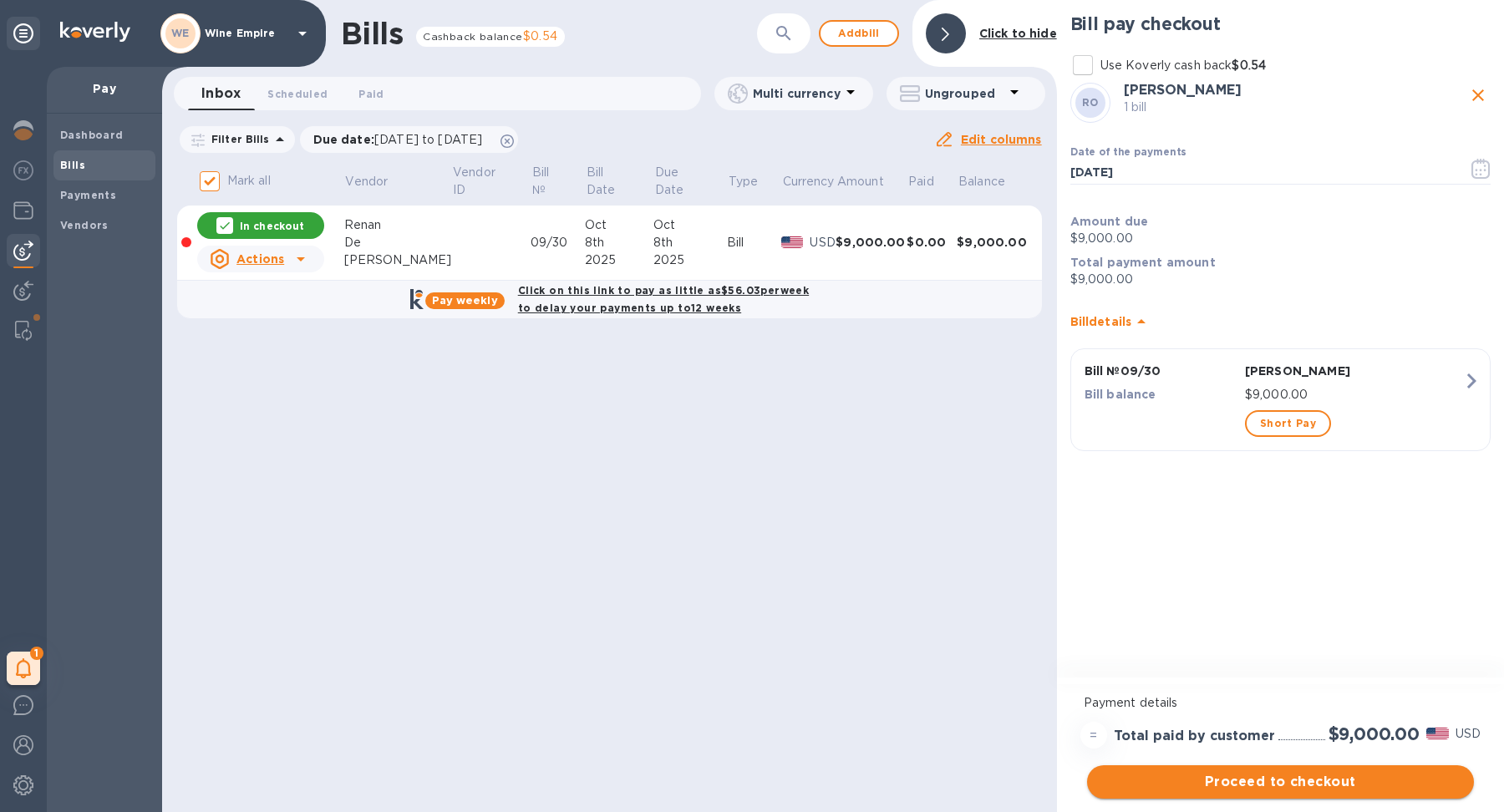
click at [1343, 780] on span "Proceed to checkout" at bounding box center [1280, 781] width 360 height 20
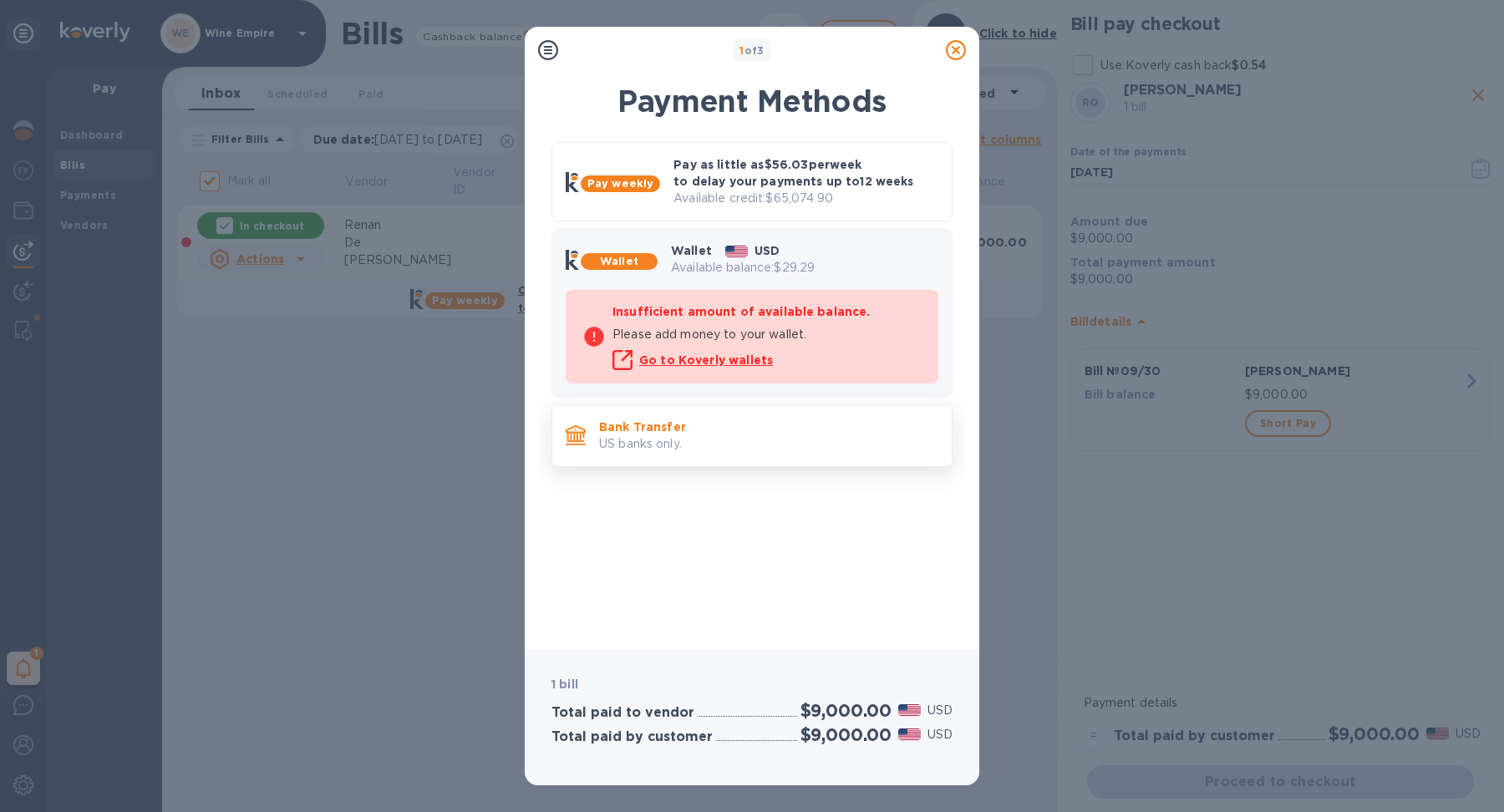
click at [762, 436] on p "US banks only." at bounding box center [769, 444] width 339 height 18
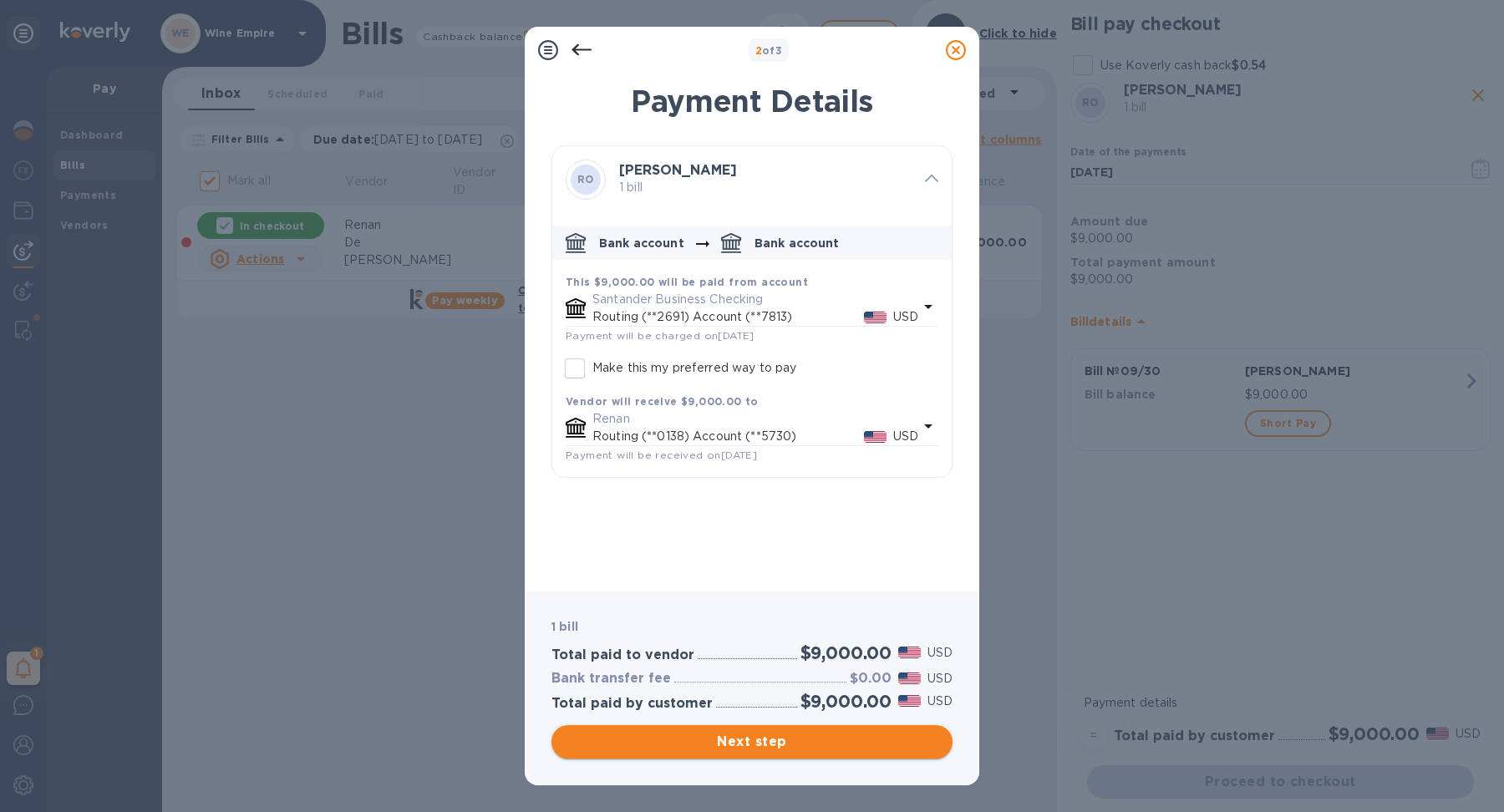
click at [820, 738] on span "Next step" at bounding box center [751, 742] width 374 height 20
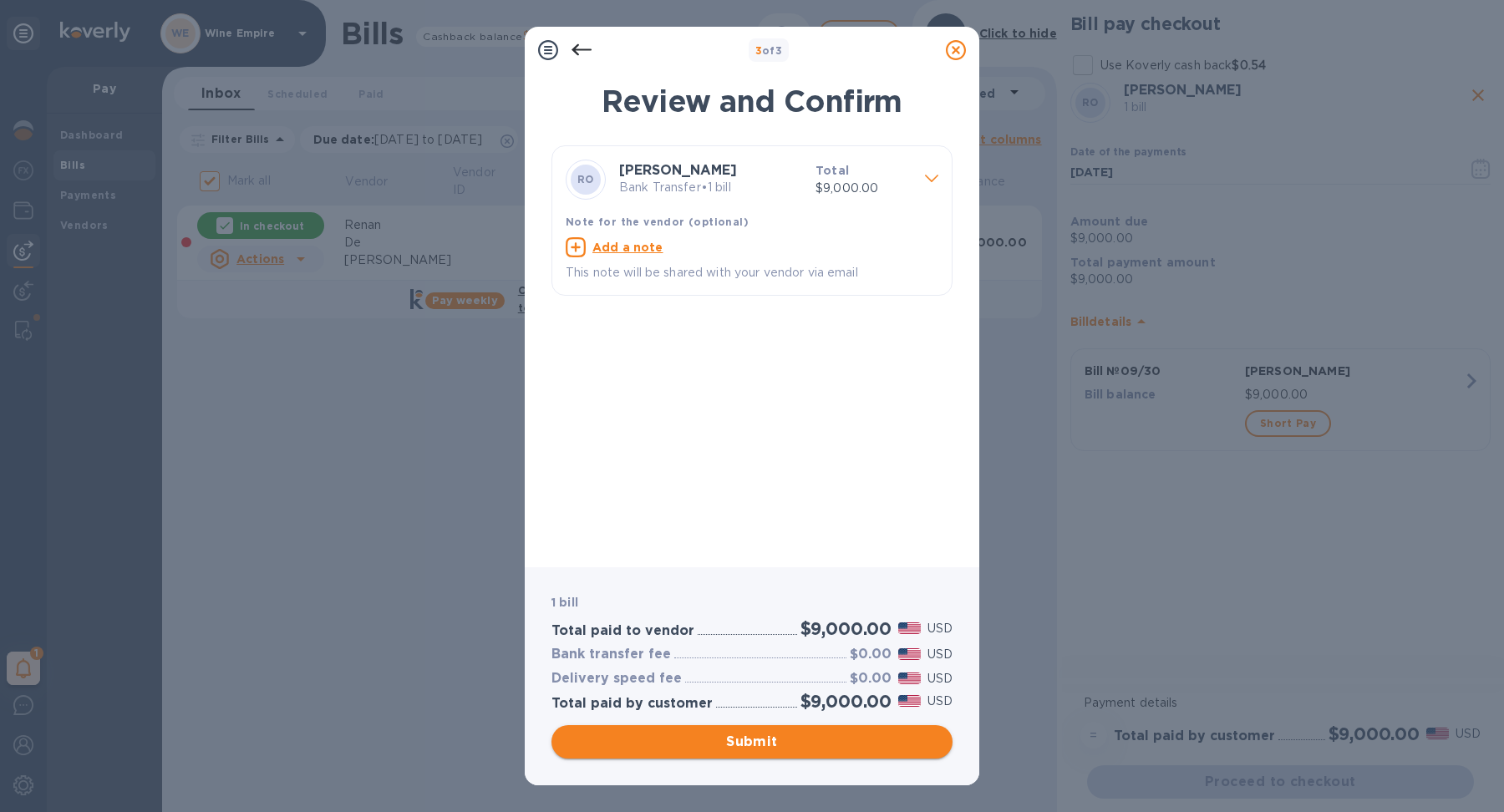
click at [779, 733] on span "Submit" at bounding box center [751, 742] width 374 height 20
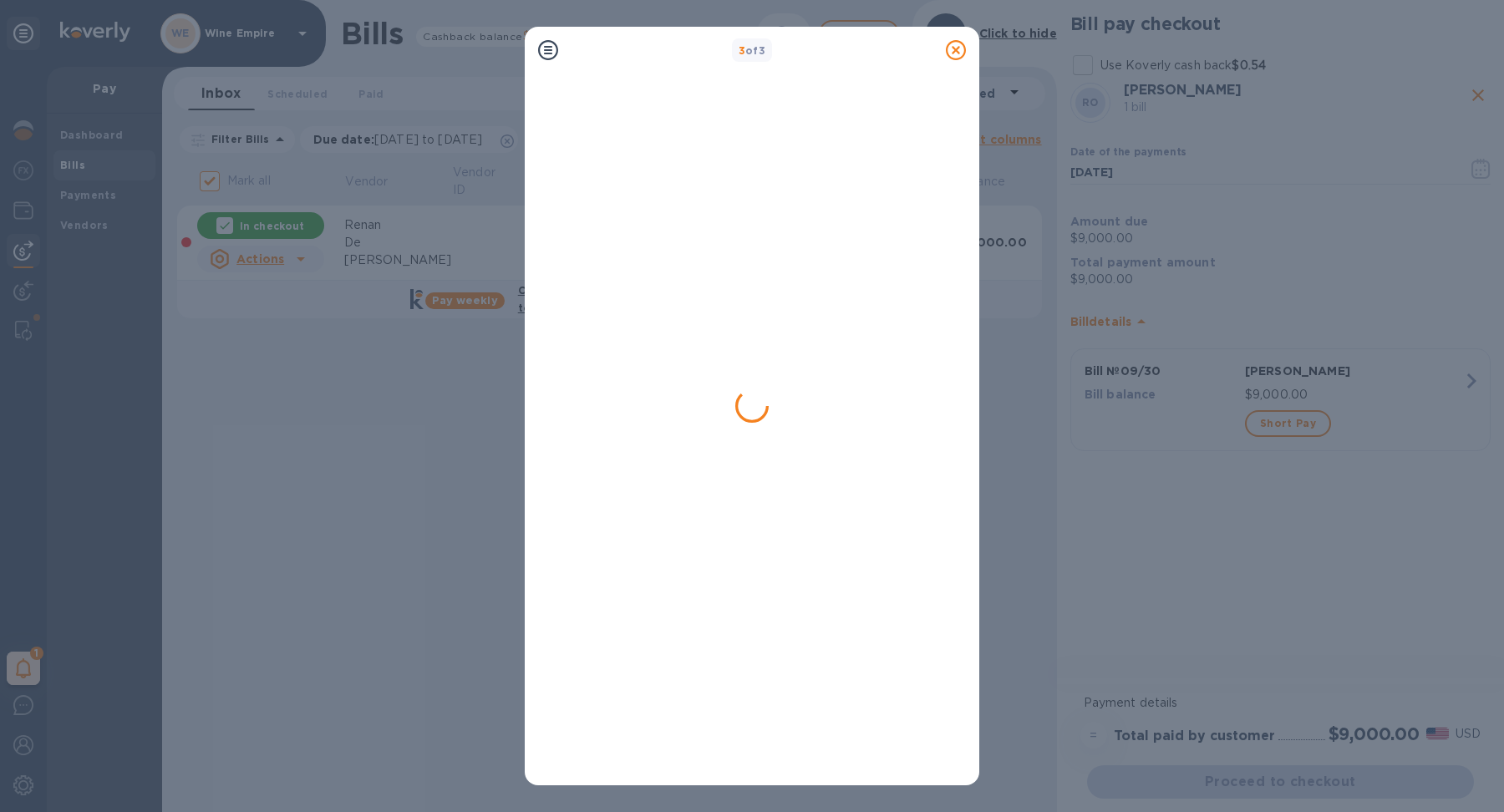
checkbox input "false"
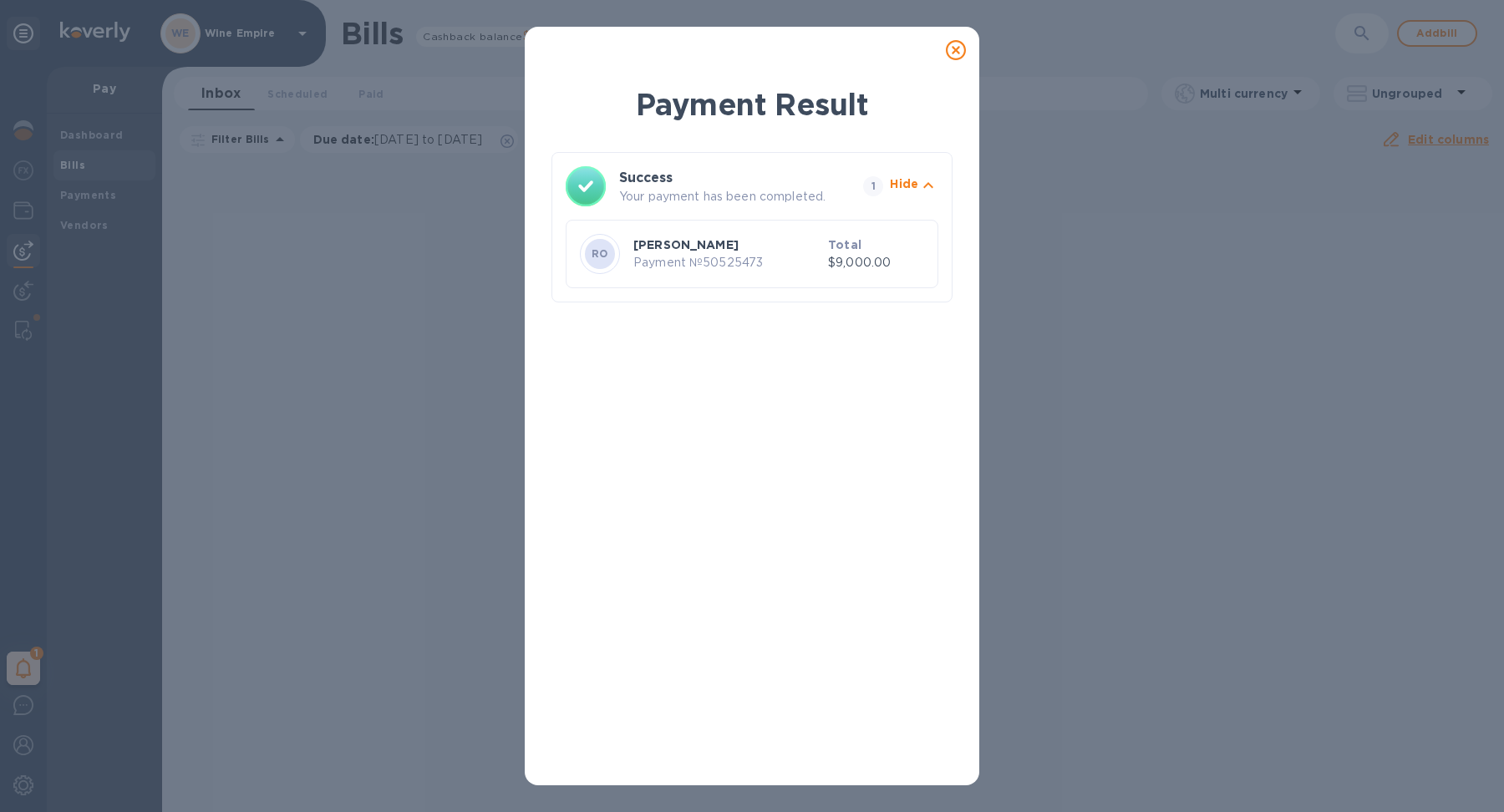
click at [960, 52] on icon at bounding box center [955, 50] width 20 height 20
